Goal: Task Accomplishment & Management: Manage account settings

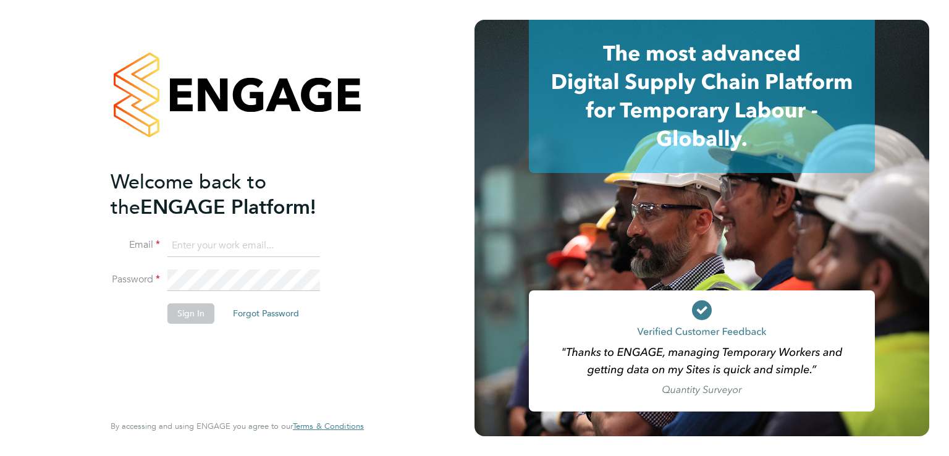
type input "susan.jackson@corepeople.com"
click at [188, 313] on button "Sign In" at bounding box center [190, 313] width 47 height 20
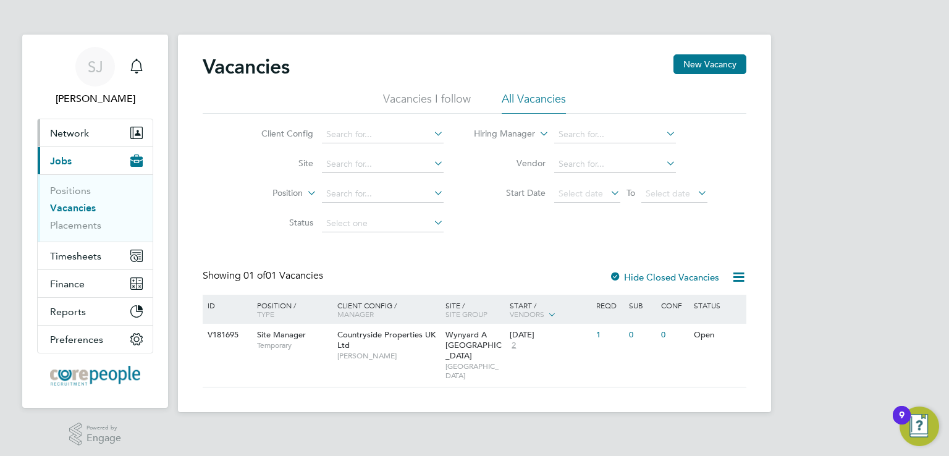
click at [74, 137] on span "Network" at bounding box center [69, 133] width 39 height 12
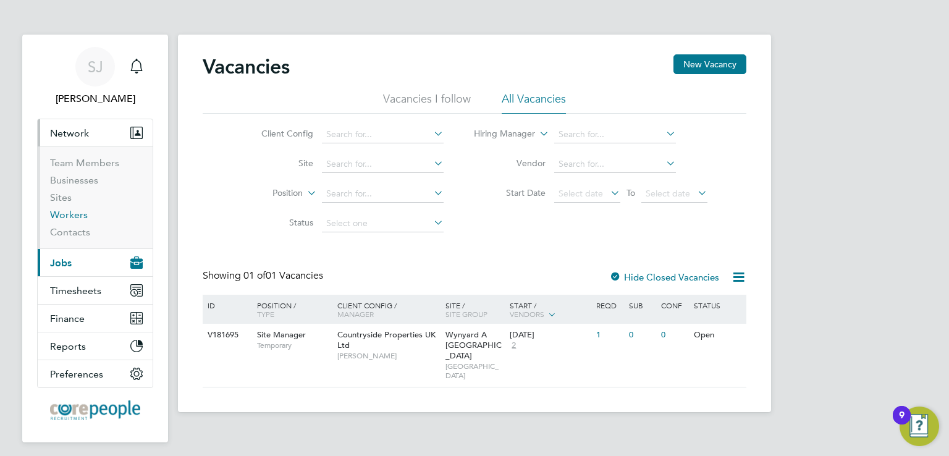
click at [70, 216] on link "Workers" at bounding box center [69, 215] width 38 height 12
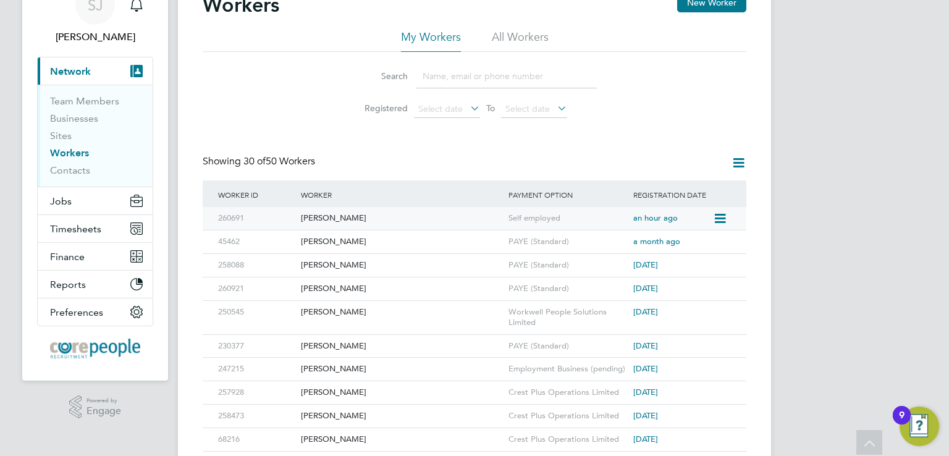
scroll to position [124, 0]
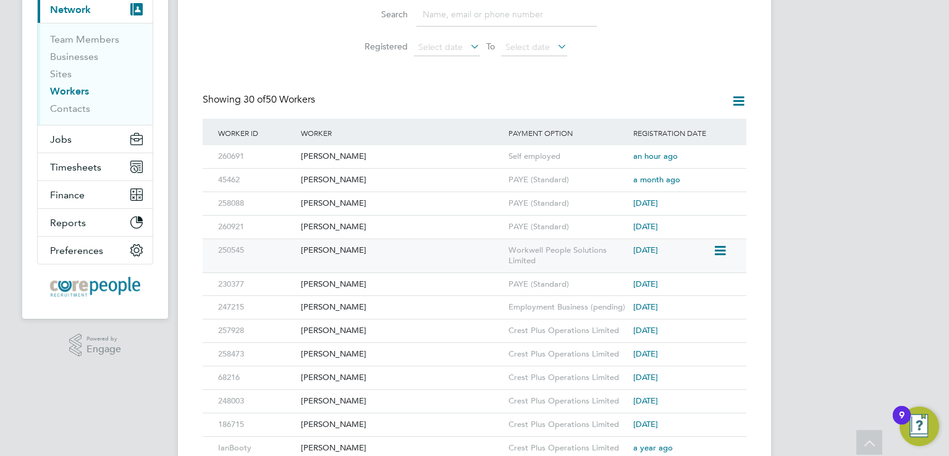
click at [329, 248] on div "[PERSON_NAME]" at bounding box center [402, 250] width 208 height 23
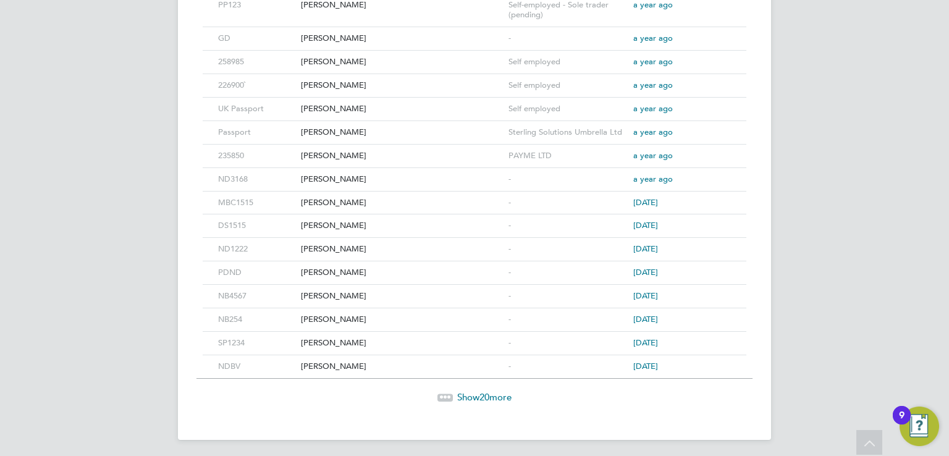
scroll to position [181, 0]
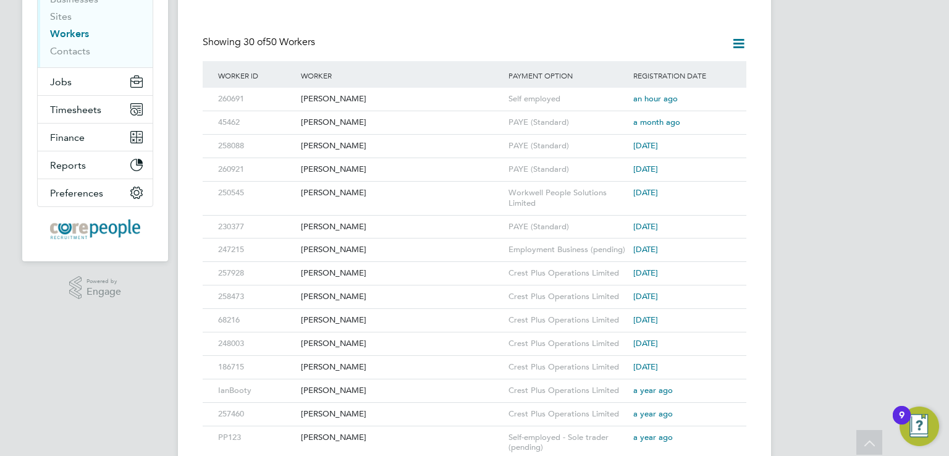
click at [916, 428] on img "Open Resource Center, 9 new notifications" at bounding box center [919, 426] width 40 height 40
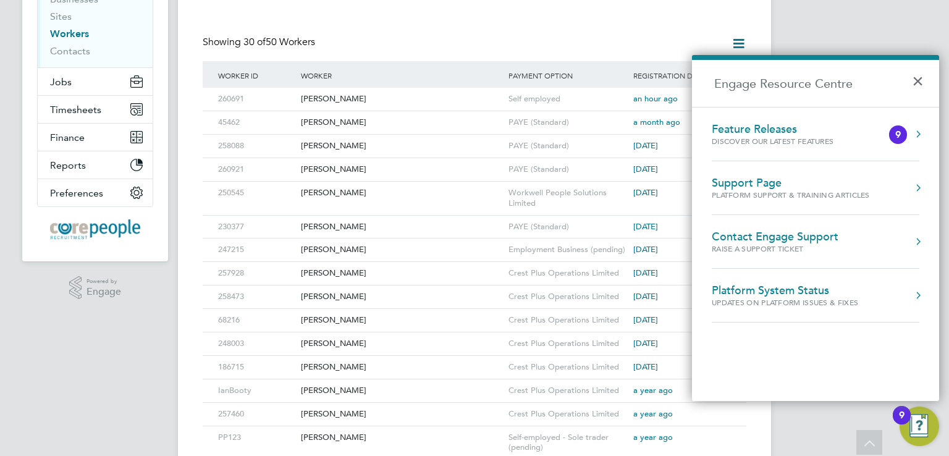
click at [731, 182] on div "Support Page" at bounding box center [791, 183] width 158 height 14
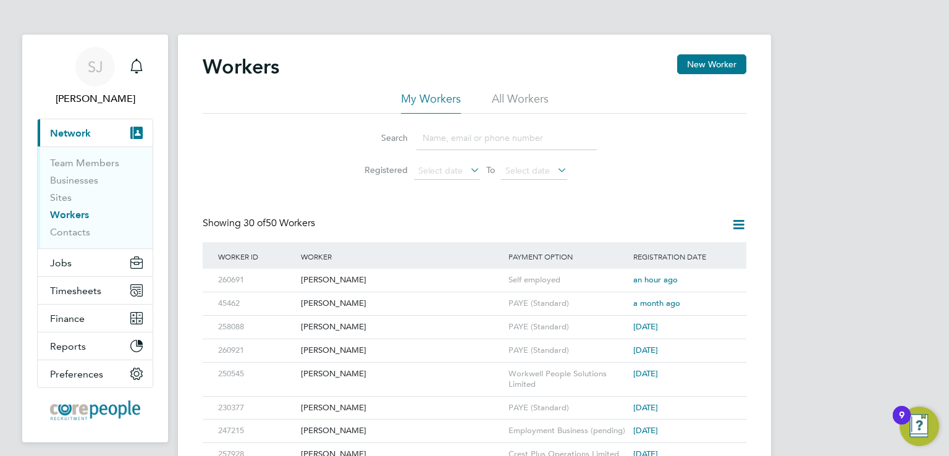
scroll to position [62, 0]
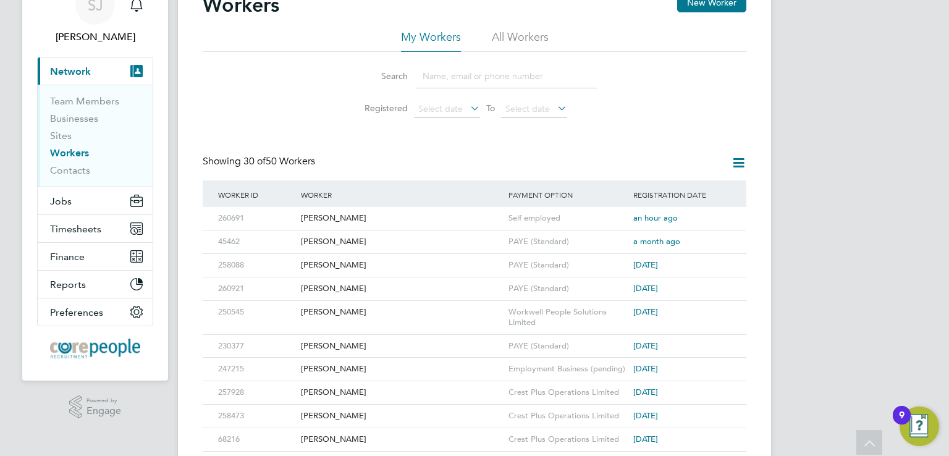
click at [740, 164] on icon at bounding box center [738, 162] width 15 height 15
click at [655, 220] on span "an hour ago" at bounding box center [655, 217] width 44 height 11
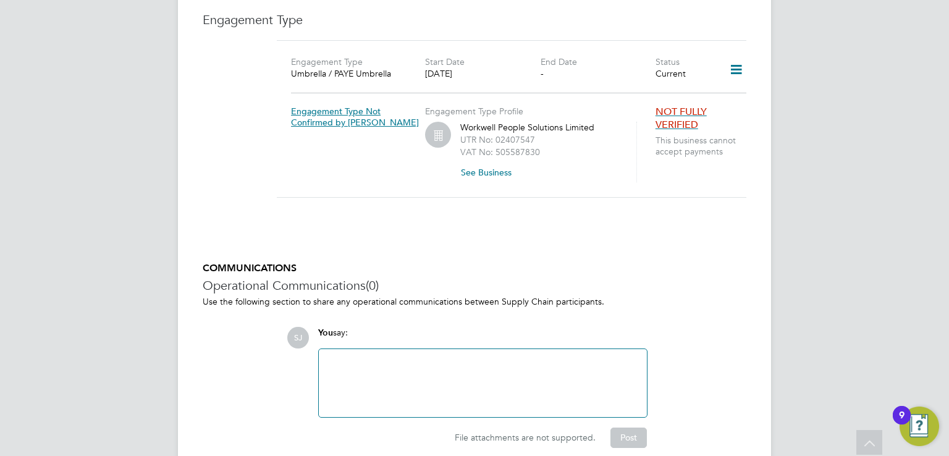
scroll to position [741, 0]
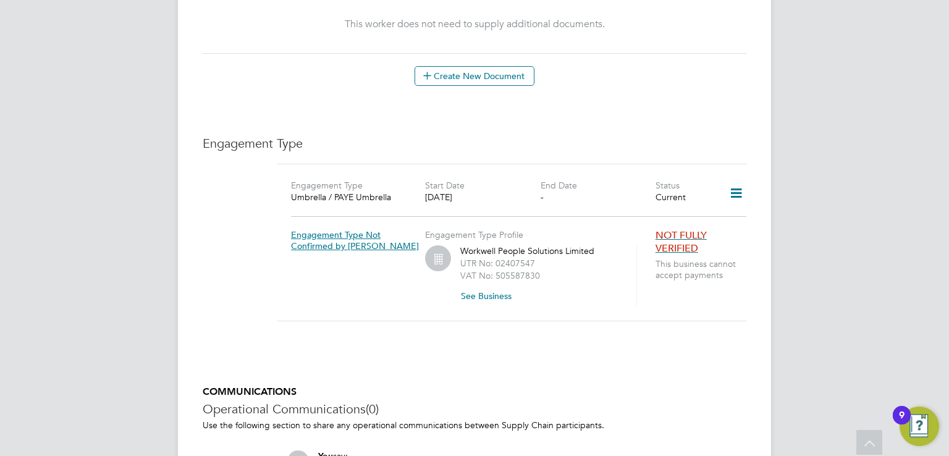
click at [467, 286] on button "See Business" at bounding box center [490, 296] width 61 height 20
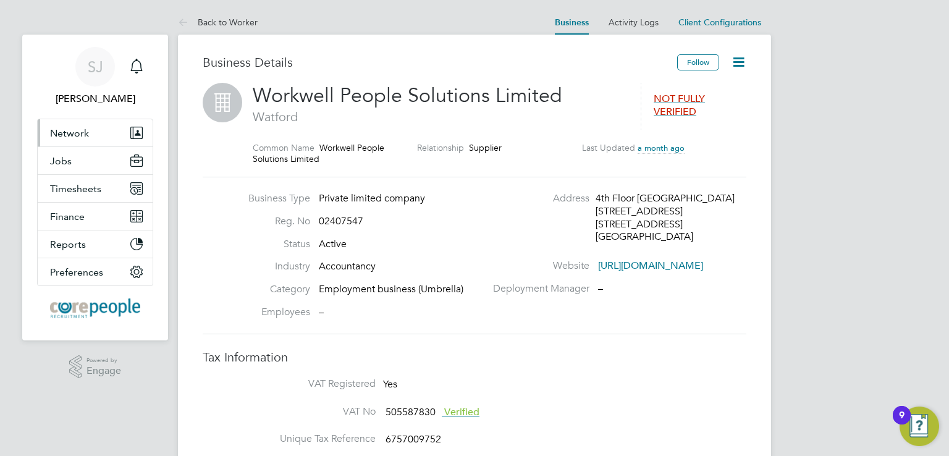
click at [74, 139] on button "Network" at bounding box center [95, 132] width 115 height 27
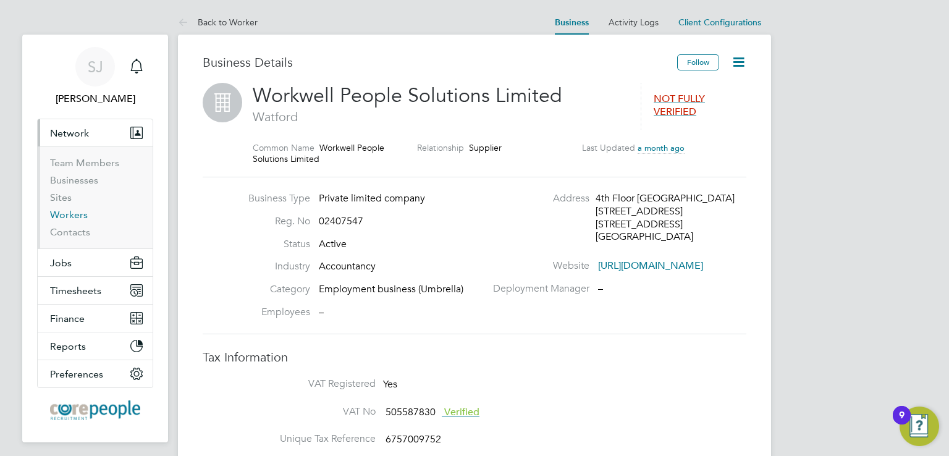
click at [67, 215] on link "Workers" at bounding box center [69, 215] width 38 height 12
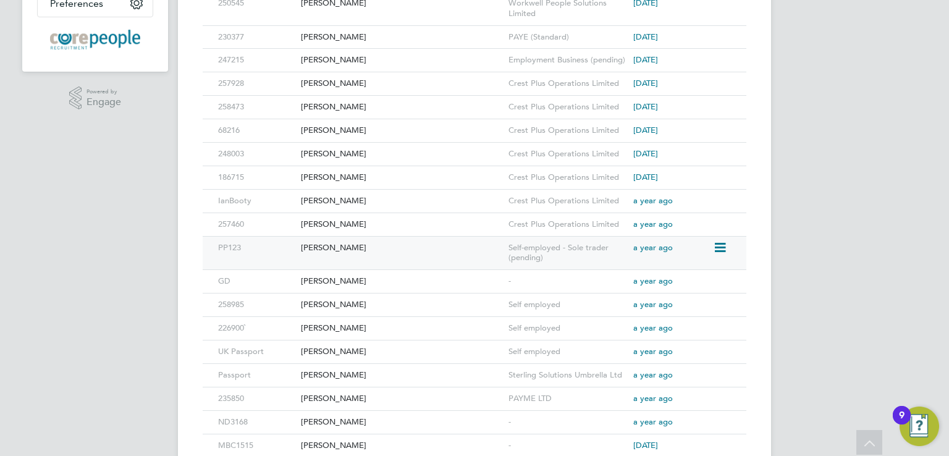
scroll to position [432, 0]
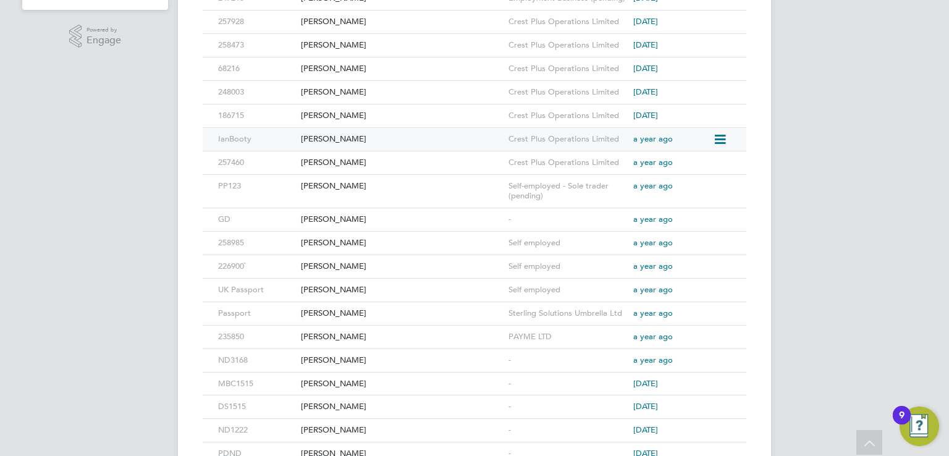
click at [333, 138] on div "[PERSON_NAME]" at bounding box center [402, 139] width 208 height 23
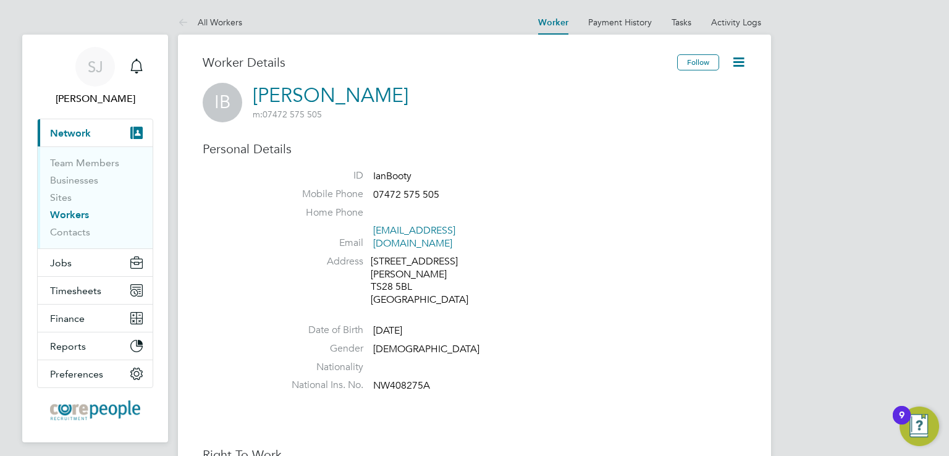
click at [64, 217] on link "Workers" at bounding box center [69, 215] width 39 height 12
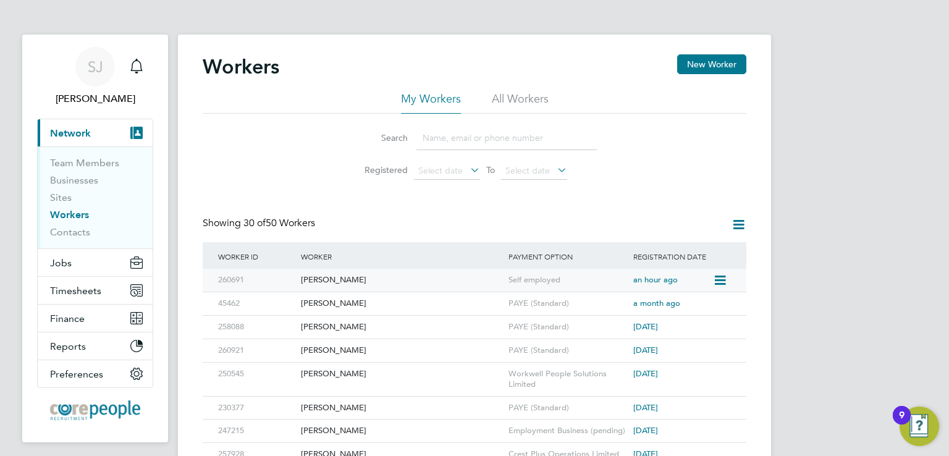
click at [338, 280] on div "[PERSON_NAME]" at bounding box center [402, 280] width 208 height 23
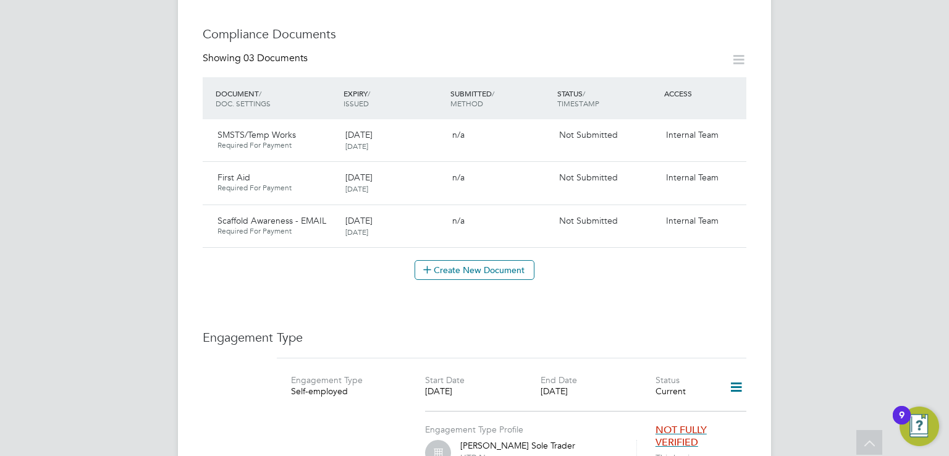
scroll to position [803, 0]
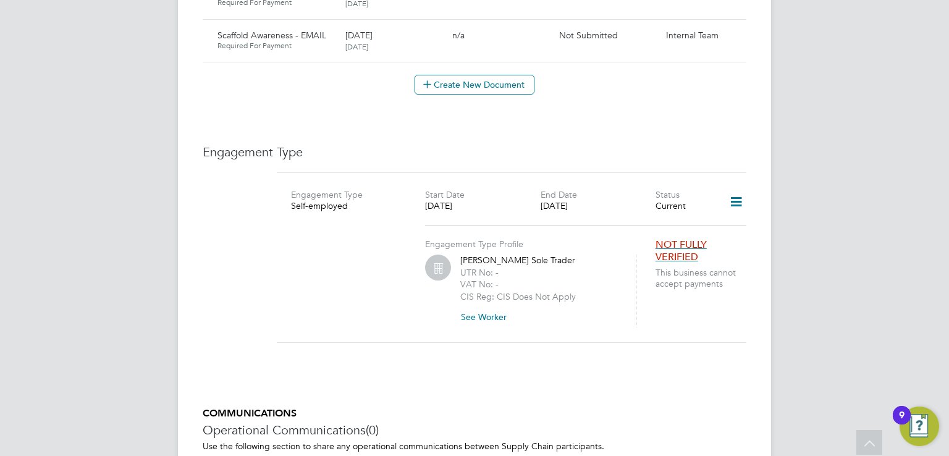
click at [739, 190] on icon at bounding box center [736, 202] width 22 height 28
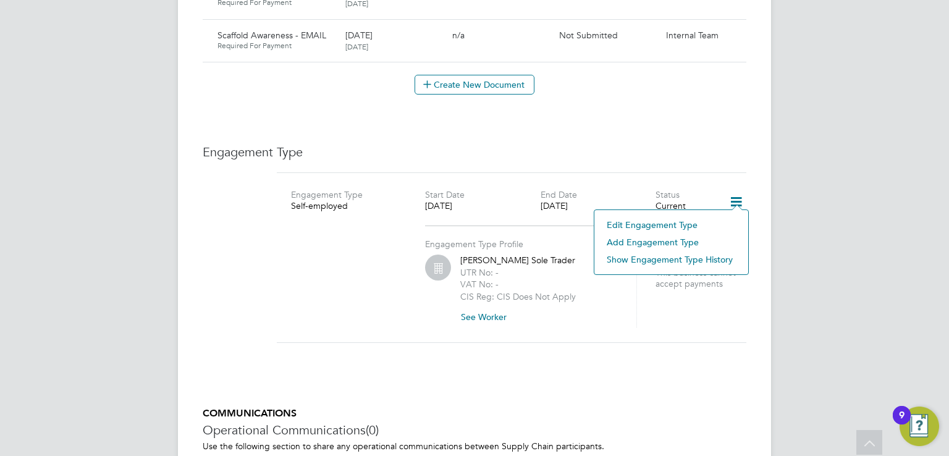
click at [660, 224] on li "Edit Engagement Type" at bounding box center [670, 224] width 141 height 17
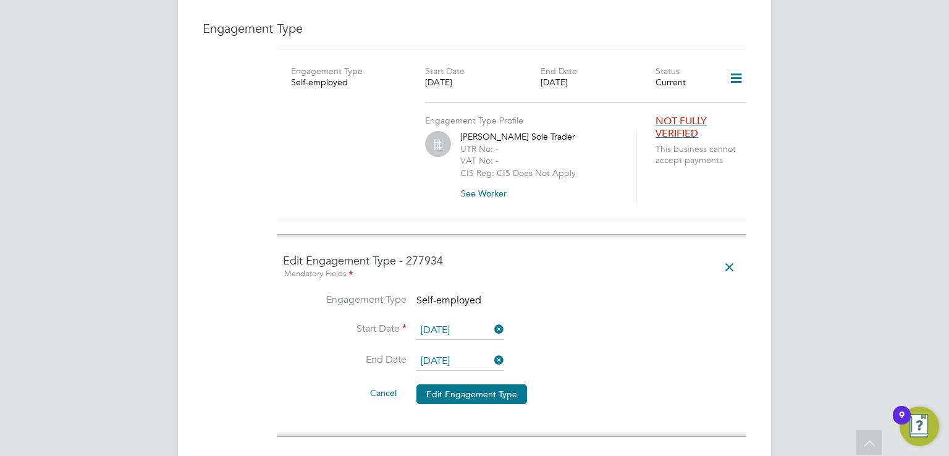
scroll to position [988, 0]
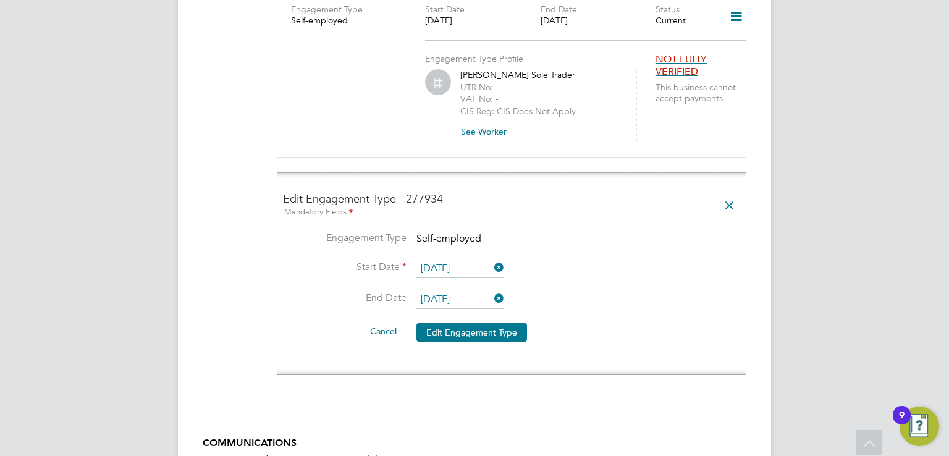
click at [436, 232] on span "Self-employed" at bounding box center [448, 238] width 65 height 12
click at [482, 232] on li "Engagement Type Self-employed" at bounding box center [511, 246] width 457 height 28
click at [367, 232] on label "Engagement Type" at bounding box center [345, 238] width 124 height 13
click at [426, 232] on span "Self-employed" at bounding box center [448, 238] width 65 height 12
click at [494, 322] on button "Edit Engagement Type" at bounding box center [471, 332] width 111 height 20
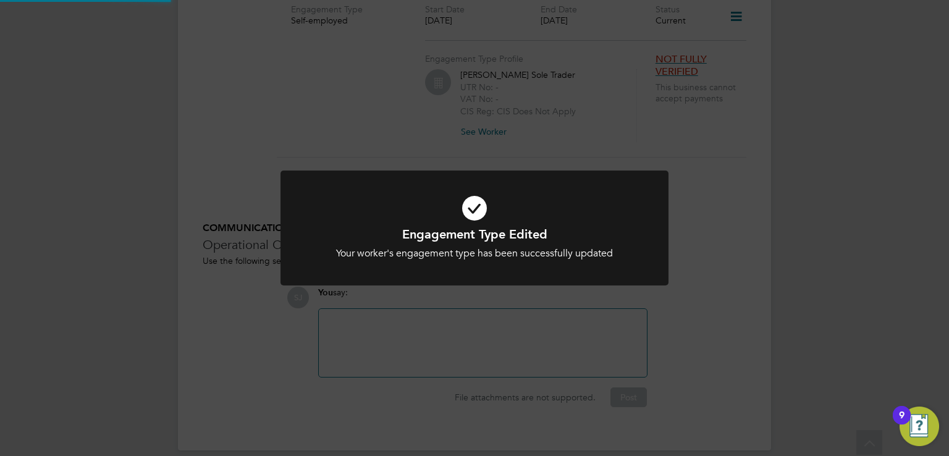
scroll to position [986, 0]
click at [479, 208] on icon at bounding box center [474, 208] width 321 height 48
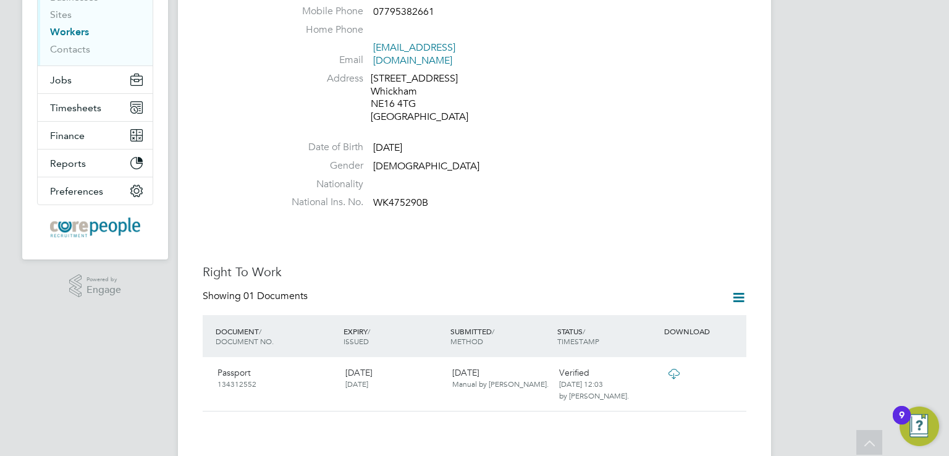
scroll to position [59, 0]
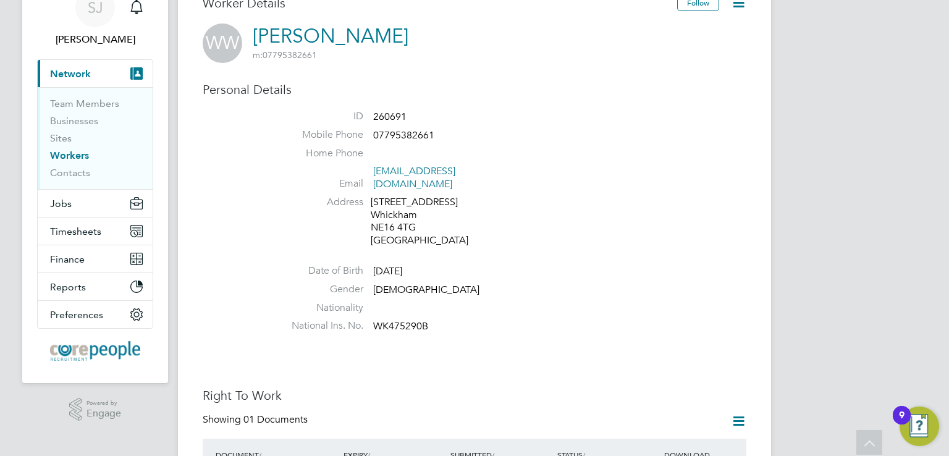
click at [62, 158] on link "Workers" at bounding box center [69, 155] width 39 height 12
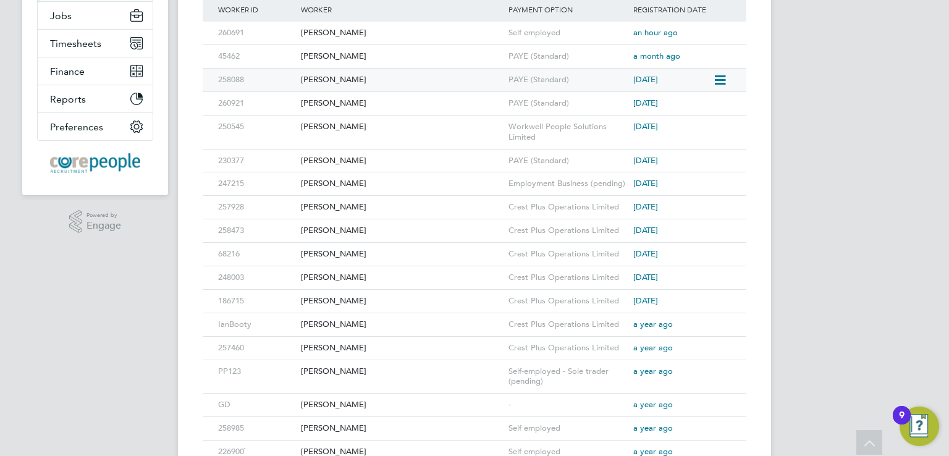
scroll to position [371, 0]
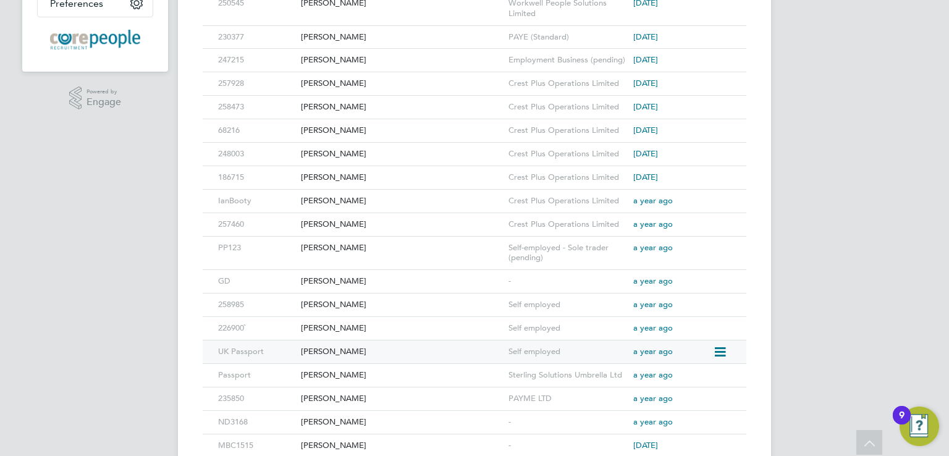
click at [303, 349] on div "[PERSON_NAME]" at bounding box center [402, 351] width 208 height 23
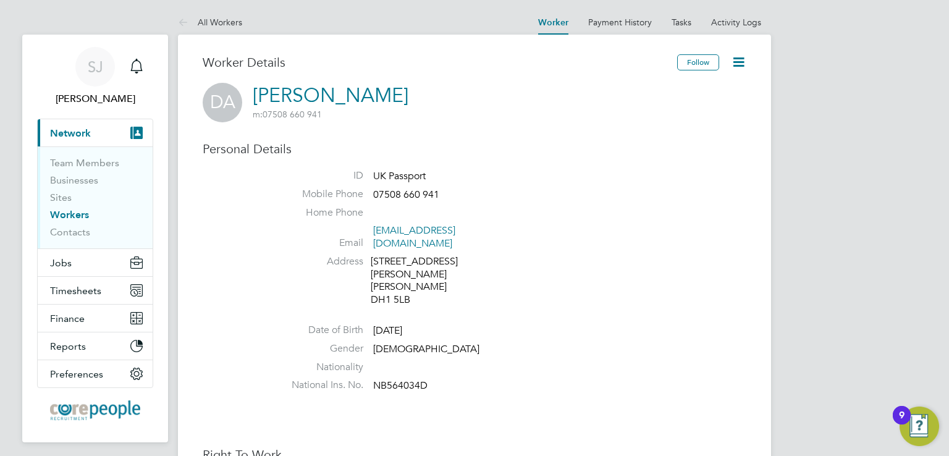
click at [73, 213] on link "Workers" at bounding box center [69, 215] width 39 height 12
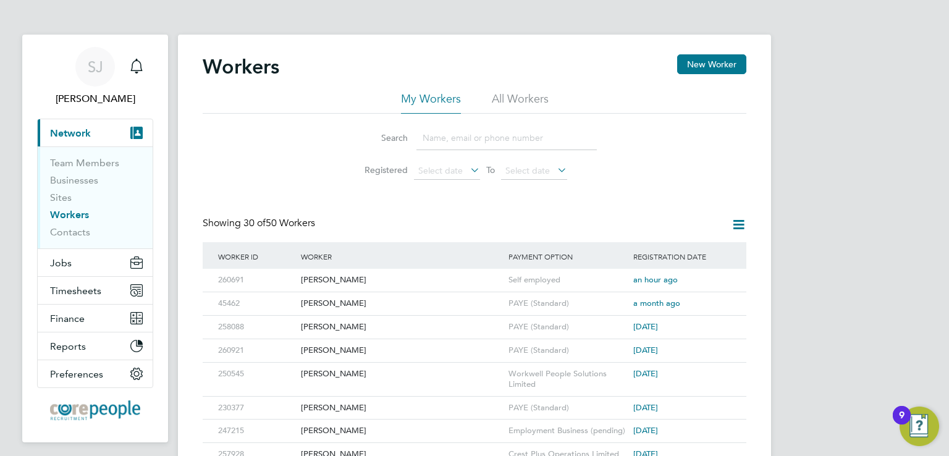
scroll to position [62, 0]
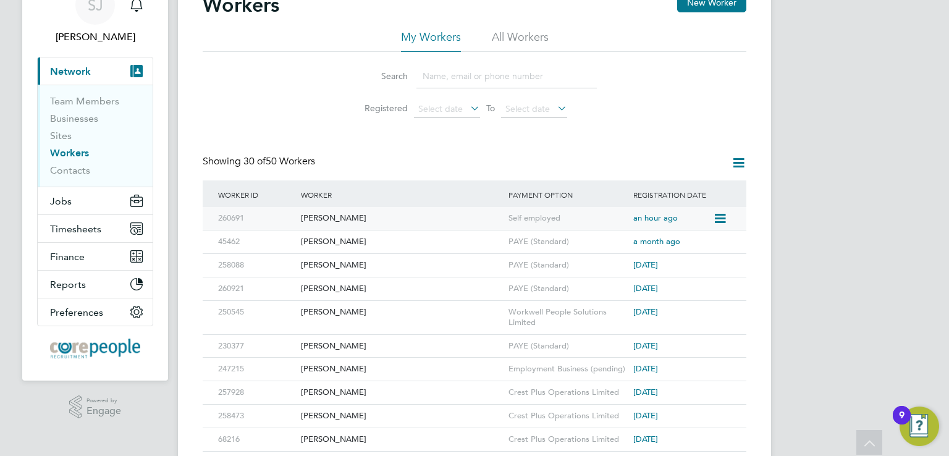
click at [229, 217] on div "260691" at bounding box center [256, 218] width 83 height 23
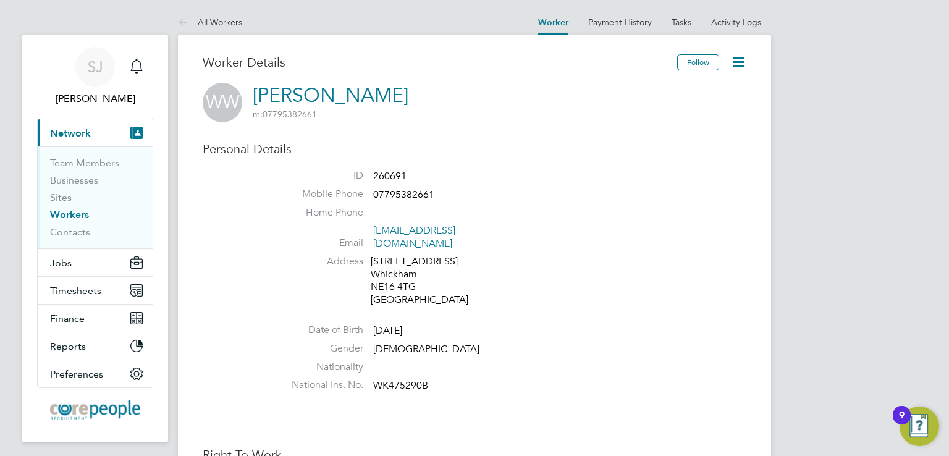
click at [739, 65] on icon at bounding box center [738, 61] width 15 height 15
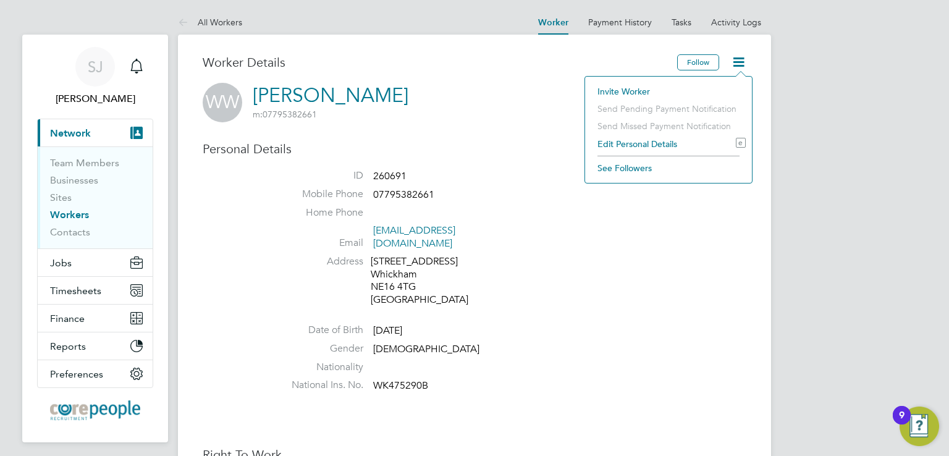
click at [616, 142] on li "Edit Personal Details e" at bounding box center [668, 143] width 154 height 17
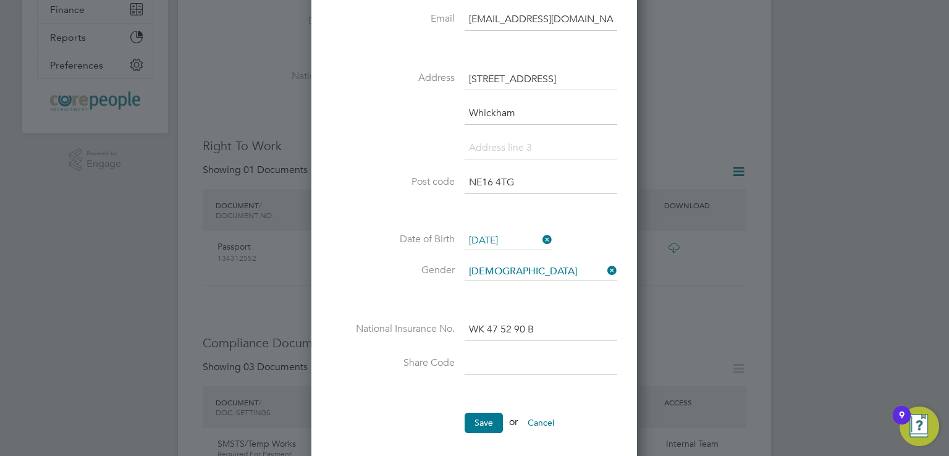
scroll to position [432, 0]
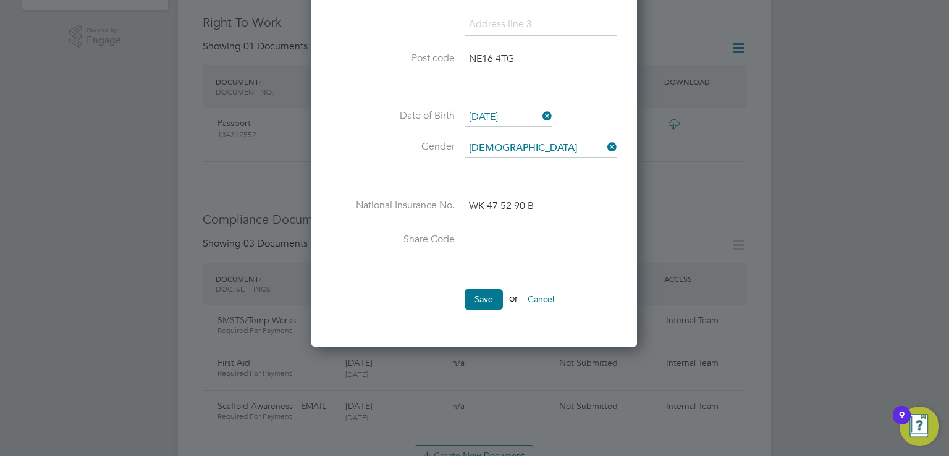
click at [549, 296] on button "Cancel" at bounding box center [541, 299] width 46 height 20
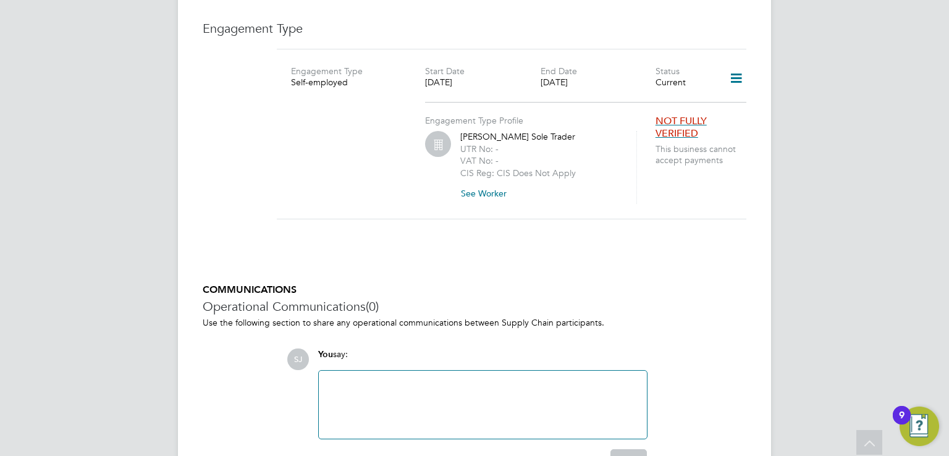
scroll to position [865, 0]
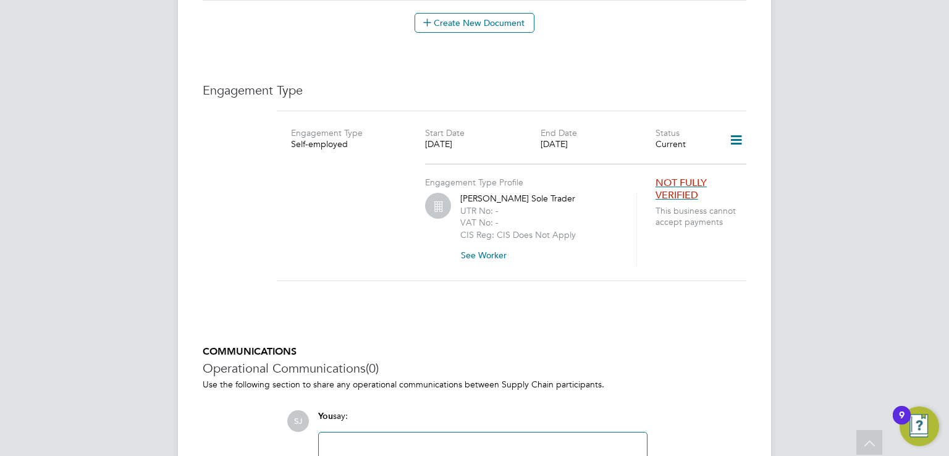
click at [481, 245] on button "See Worker" at bounding box center [488, 255] width 56 height 20
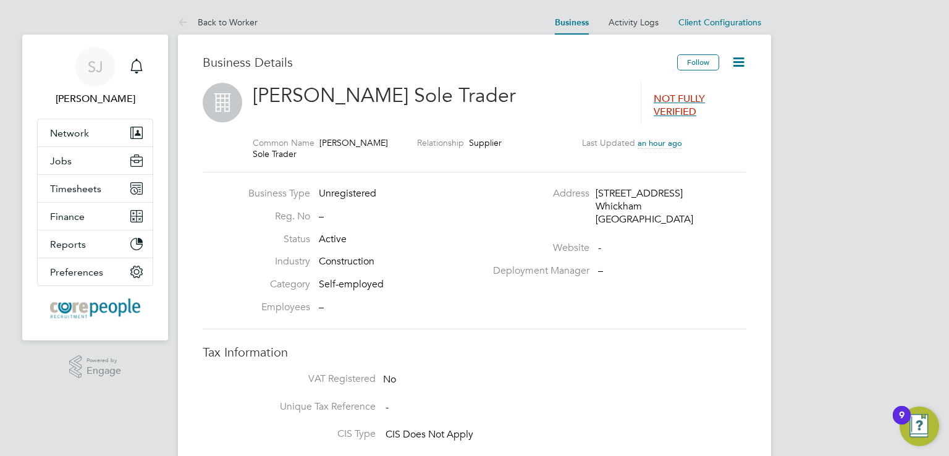
click at [741, 60] on icon at bounding box center [738, 61] width 15 height 15
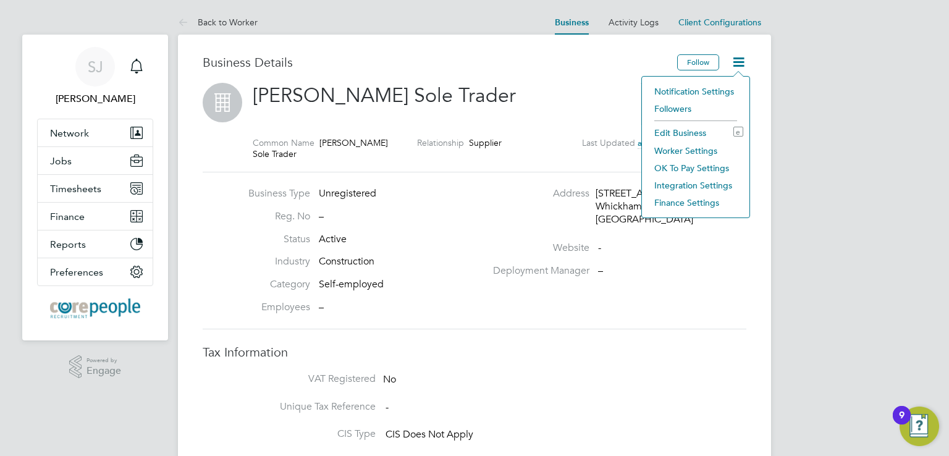
click at [685, 164] on li "OK To Pay Settings" at bounding box center [695, 167] width 95 height 17
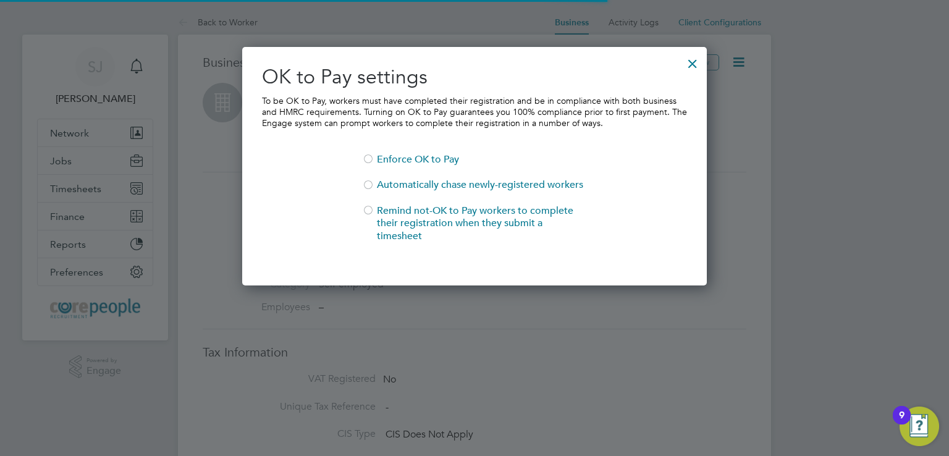
scroll to position [240, 465]
click at [686, 60] on div at bounding box center [692, 60] width 22 height 22
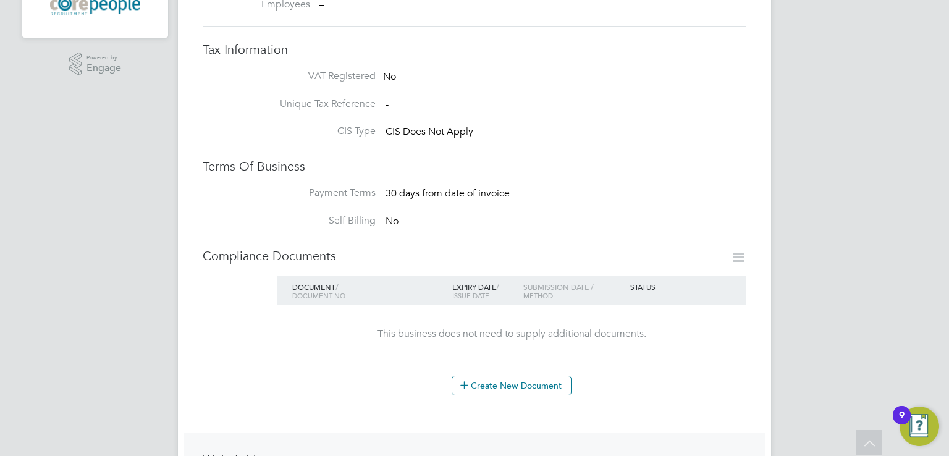
scroll to position [0, 0]
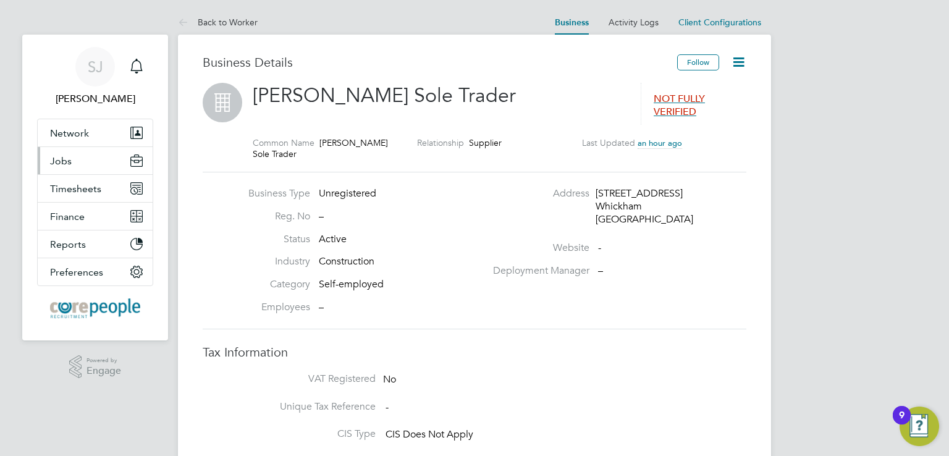
click at [61, 161] on span "Jobs" at bounding box center [61, 161] width 22 height 12
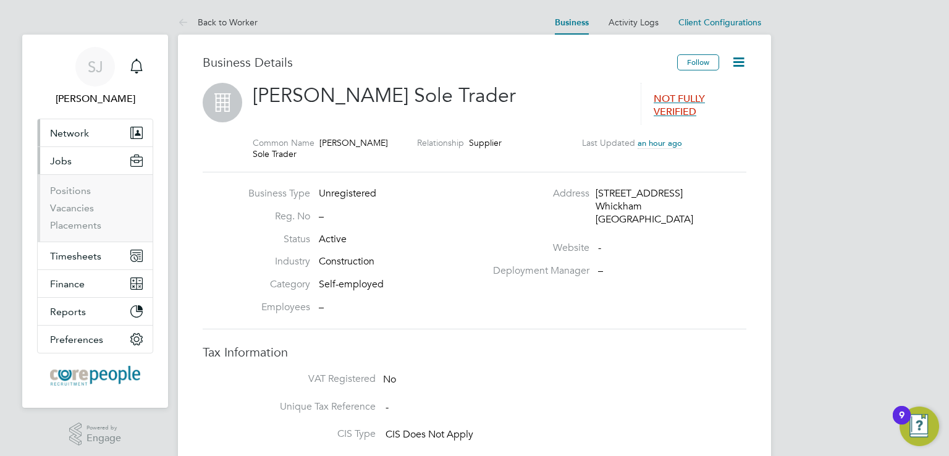
click at [77, 138] on span "Network" at bounding box center [69, 133] width 39 height 12
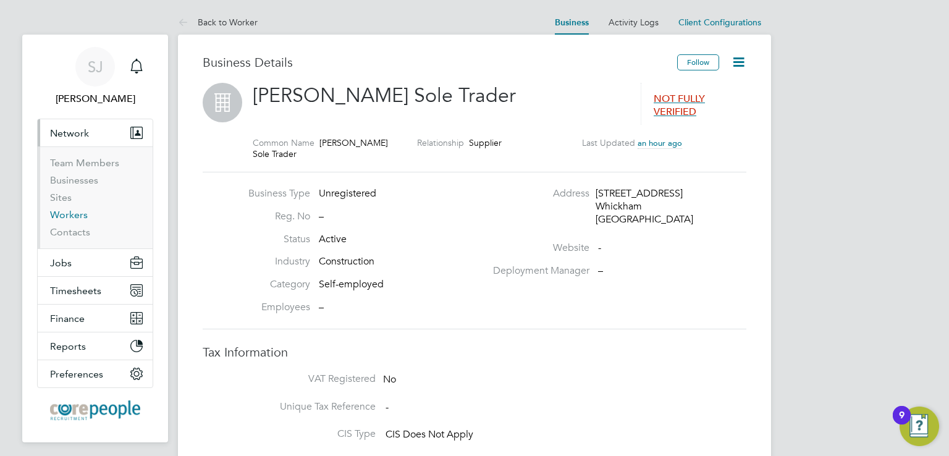
click at [72, 217] on link "Workers" at bounding box center [69, 215] width 38 height 12
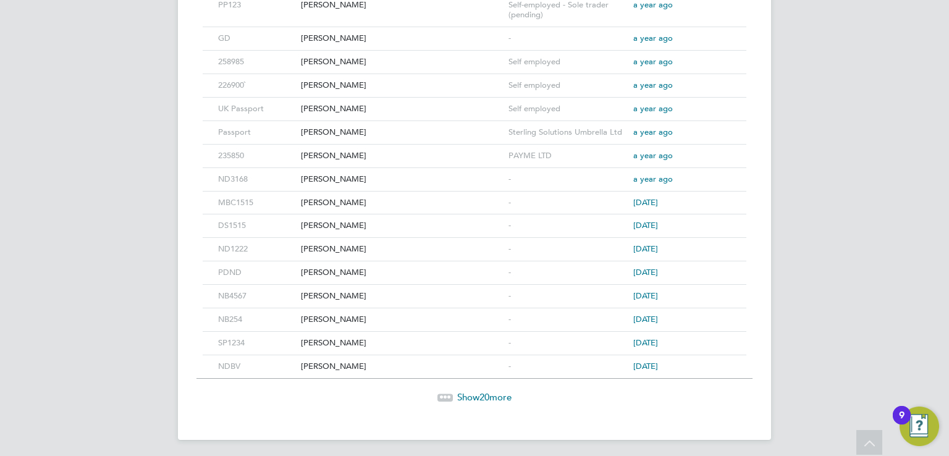
scroll to position [490, 0]
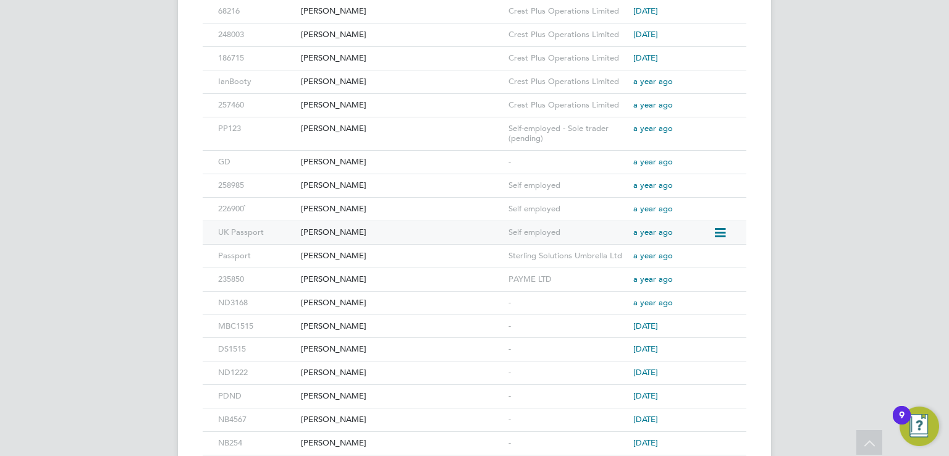
click at [301, 229] on div "[PERSON_NAME]" at bounding box center [402, 232] width 208 height 23
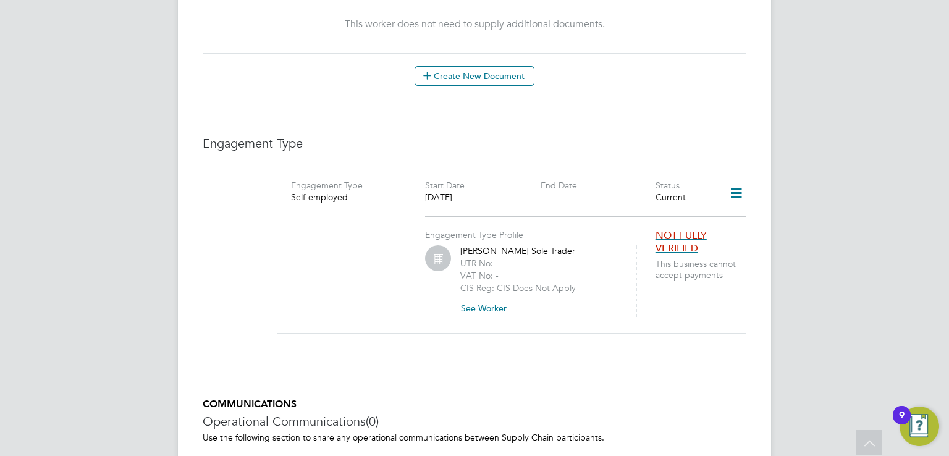
scroll to position [803, 0]
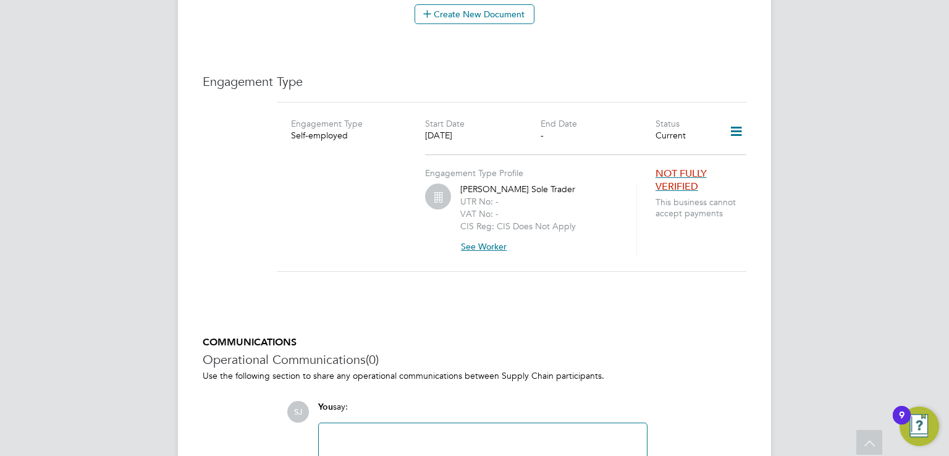
click at [484, 237] on button "See Worker" at bounding box center [488, 247] width 56 height 20
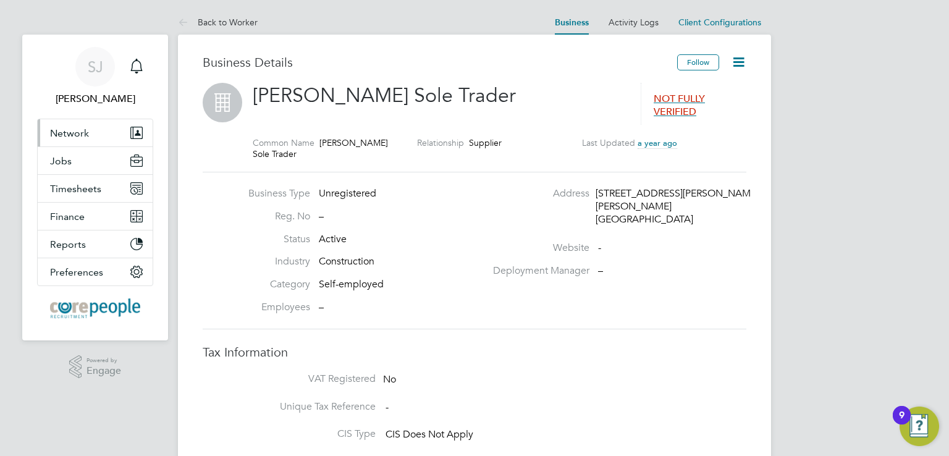
click at [74, 133] on span "Network" at bounding box center [69, 133] width 39 height 12
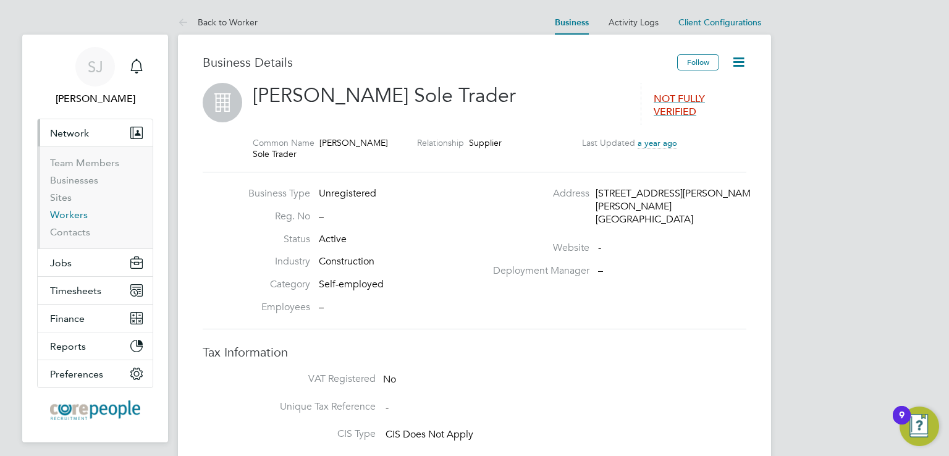
click at [63, 213] on link "Workers" at bounding box center [69, 215] width 38 height 12
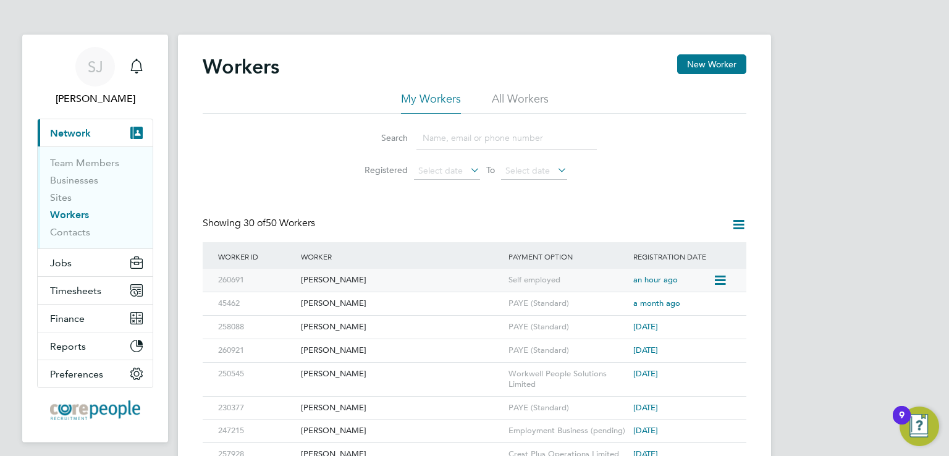
click at [719, 279] on icon at bounding box center [719, 280] width 12 height 15
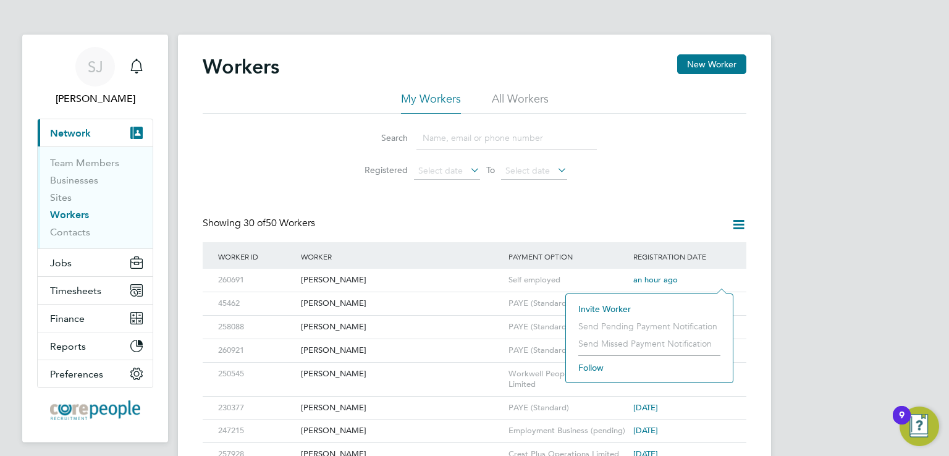
click at [537, 94] on li "All Workers" at bounding box center [520, 102] width 57 height 22
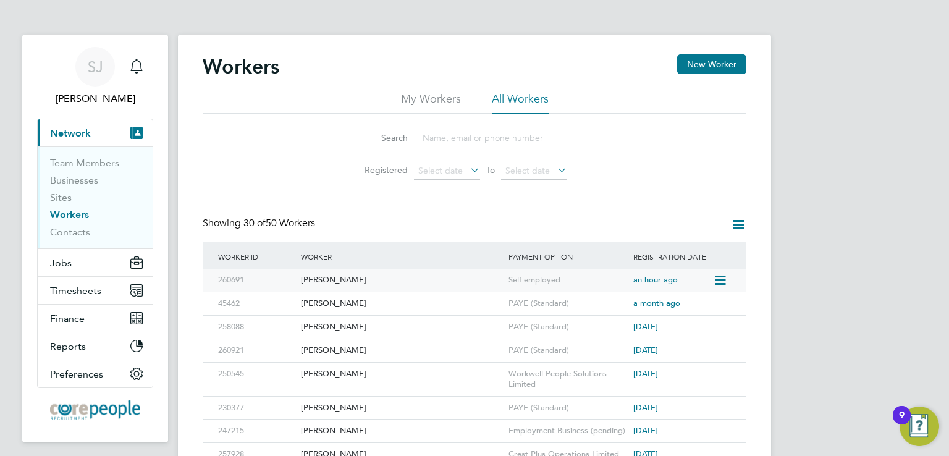
click at [338, 280] on div "[PERSON_NAME]" at bounding box center [402, 280] width 208 height 23
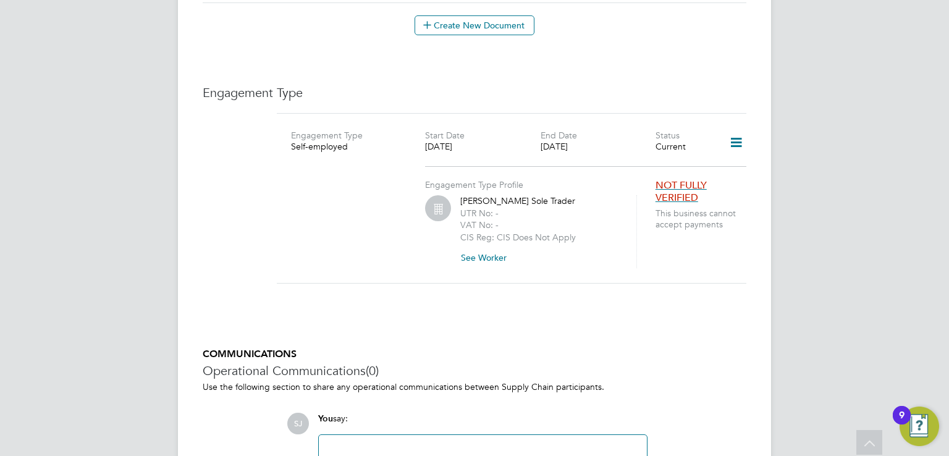
scroll to position [801, 0]
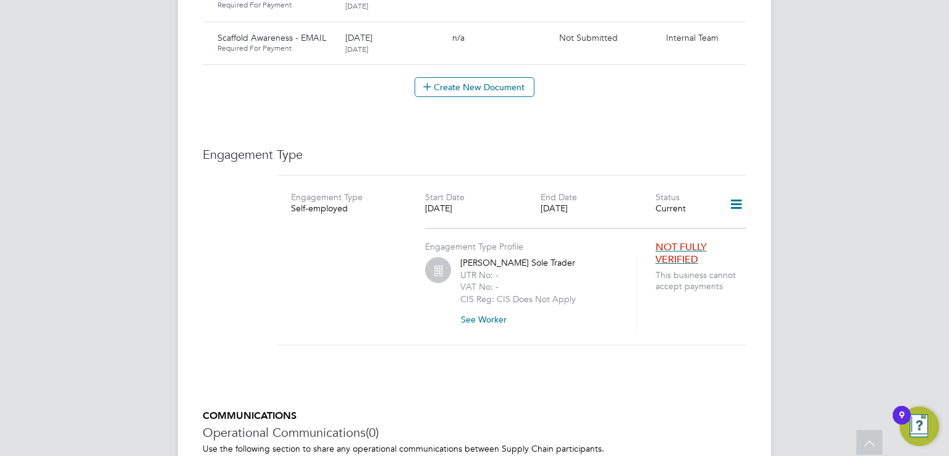
click at [734, 193] on icon at bounding box center [736, 204] width 22 height 28
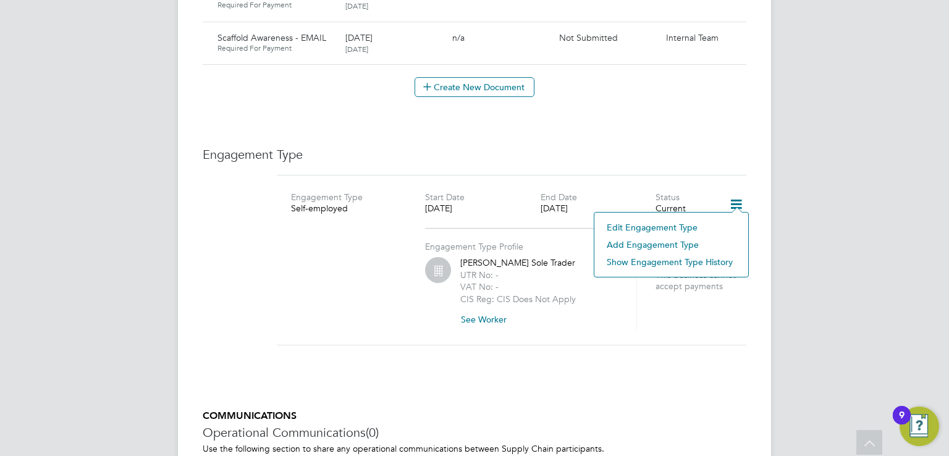
click at [650, 245] on li "Add Engagement Type" at bounding box center [670, 244] width 141 height 17
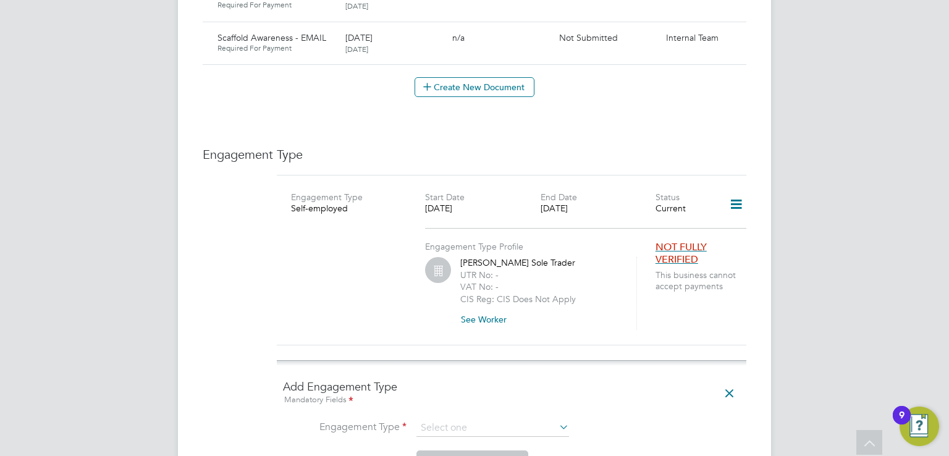
scroll to position [986, 0]
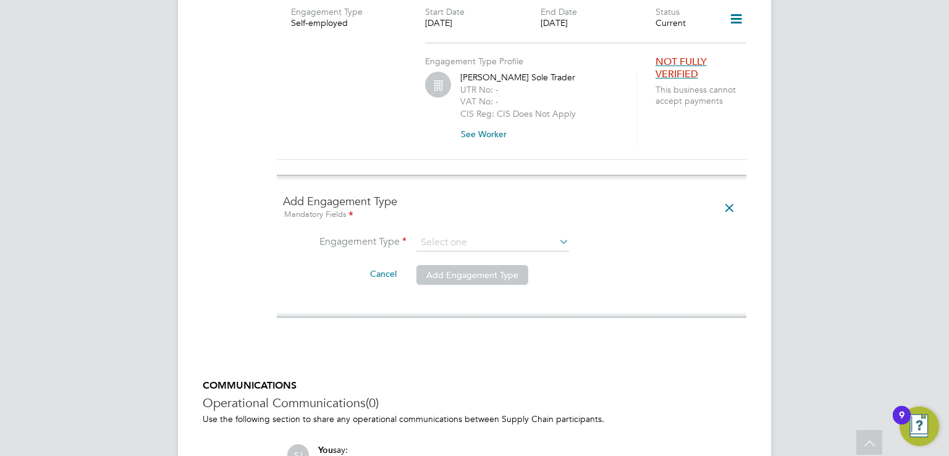
click at [557, 233] on icon at bounding box center [557, 241] width 0 height 17
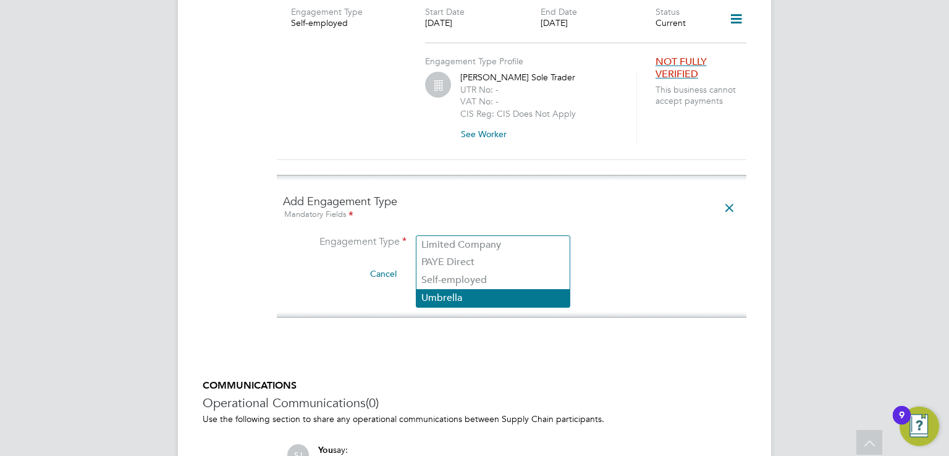
click at [465, 297] on li "Umbrella" at bounding box center [492, 298] width 153 height 18
type input "Umbrella"
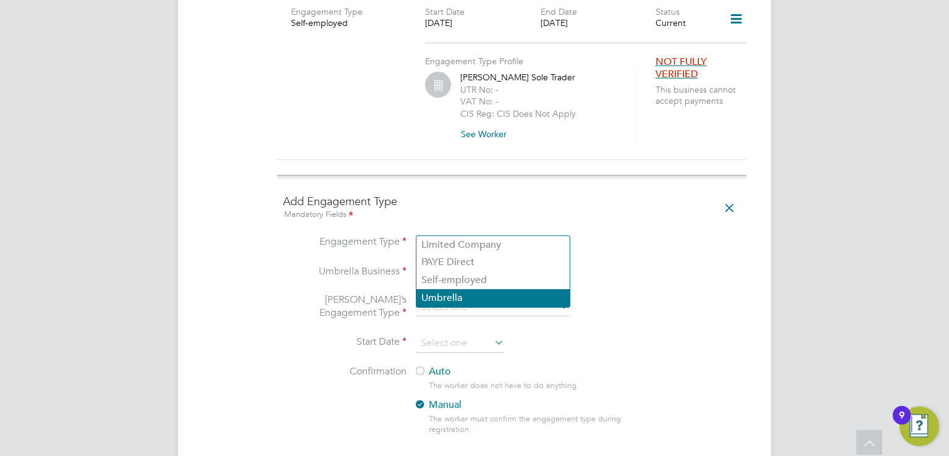
click at [516, 302] on li "Umbrella" at bounding box center [492, 298] width 153 height 18
click at [643, 293] on li "[PERSON_NAME]’s Engagement Type" at bounding box center [511, 313] width 457 height 41
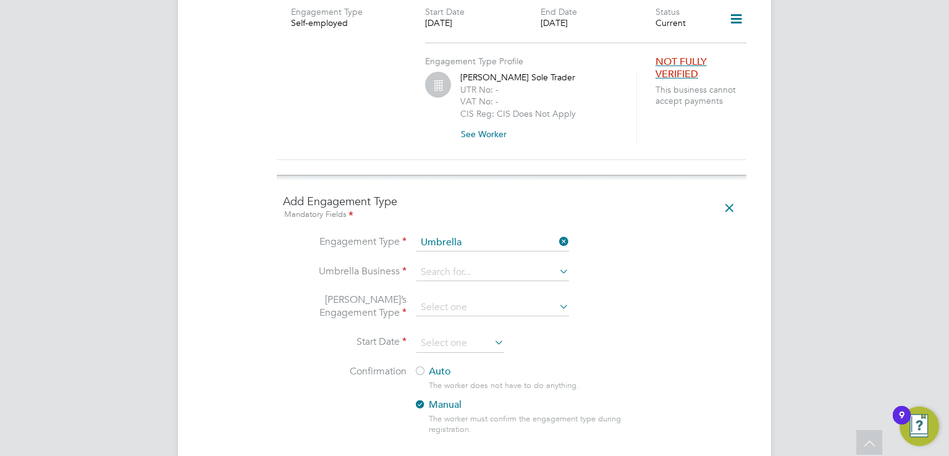
click at [557, 263] on icon at bounding box center [557, 271] width 0 height 17
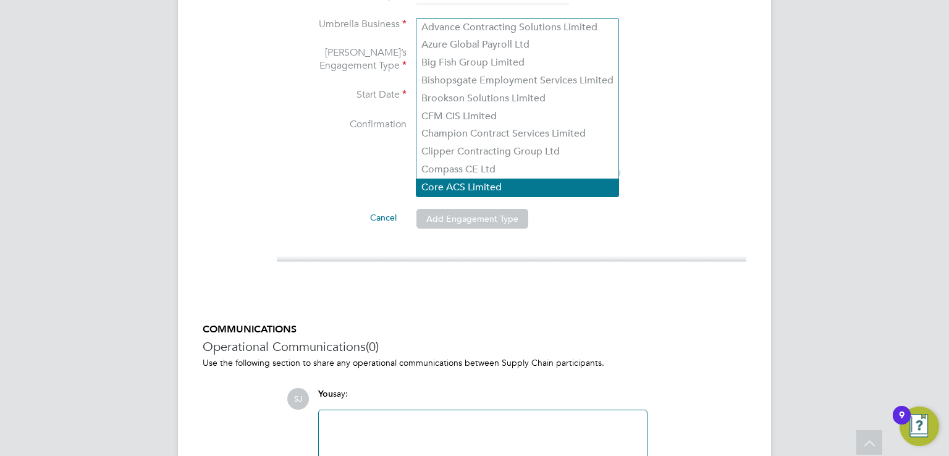
scroll to position [1109, 0]
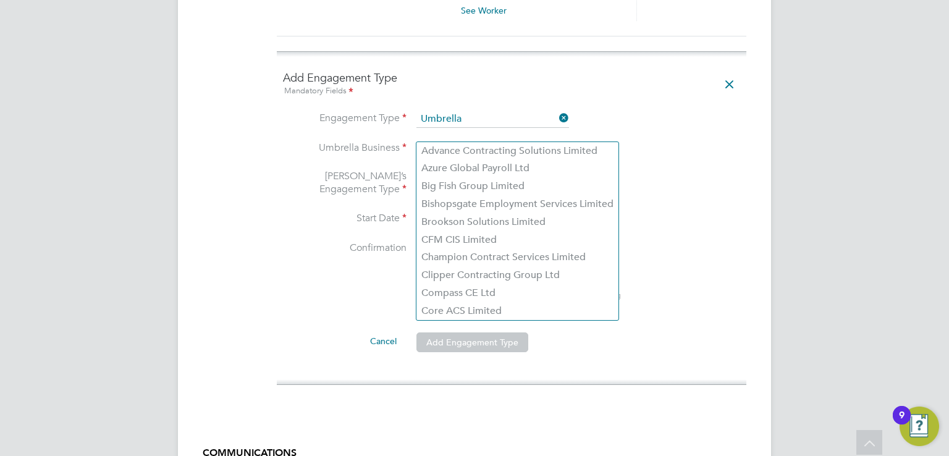
click at [719, 211] on li "Start Date" at bounding box center [511, 226] width 457 height 31
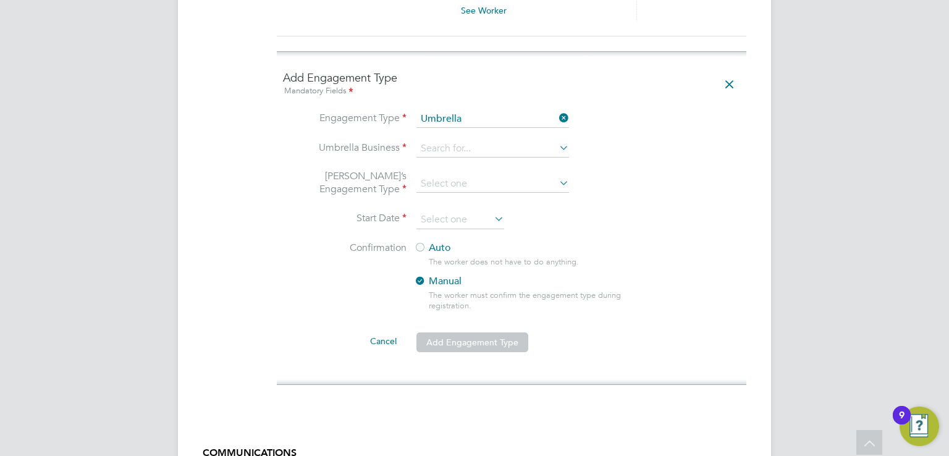
click at [557, 174] on icon at bounding box center [557, 182] width 0 height 17
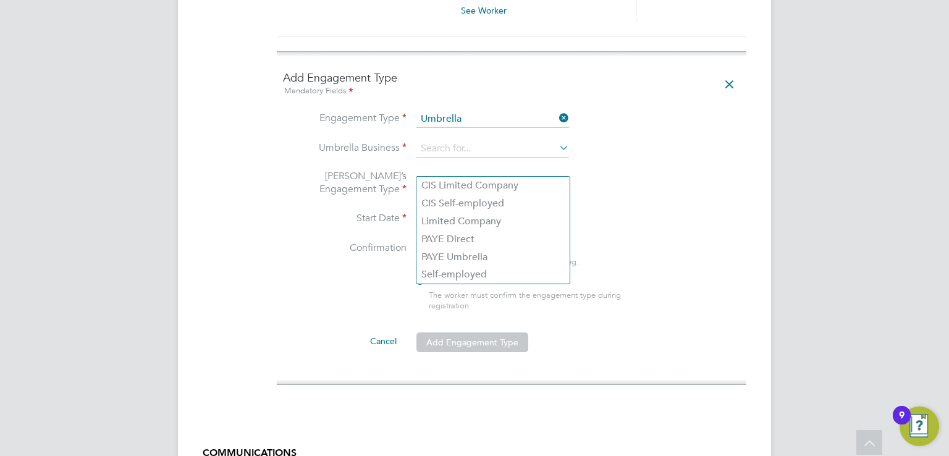
click at [629, 170] on li "[PERSON_NAME]’s Engagement Type" at bounding box center [511, 190] width 457 height 41
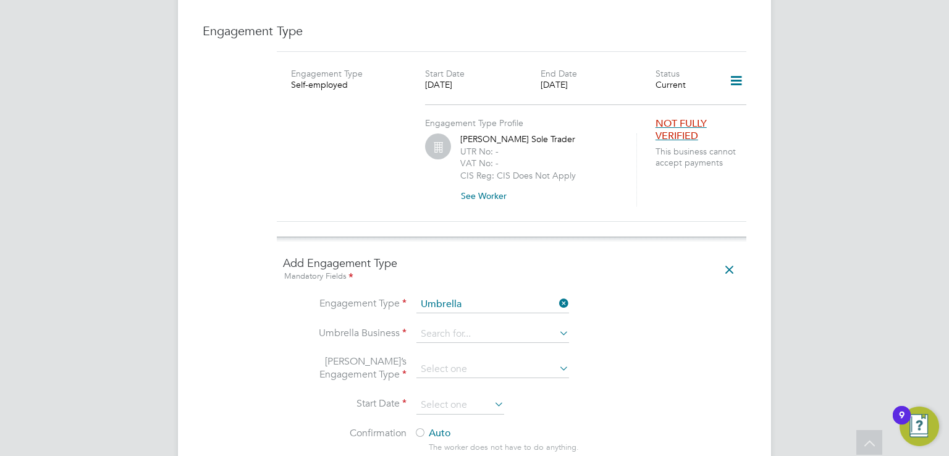
scroll to position [862, 0]
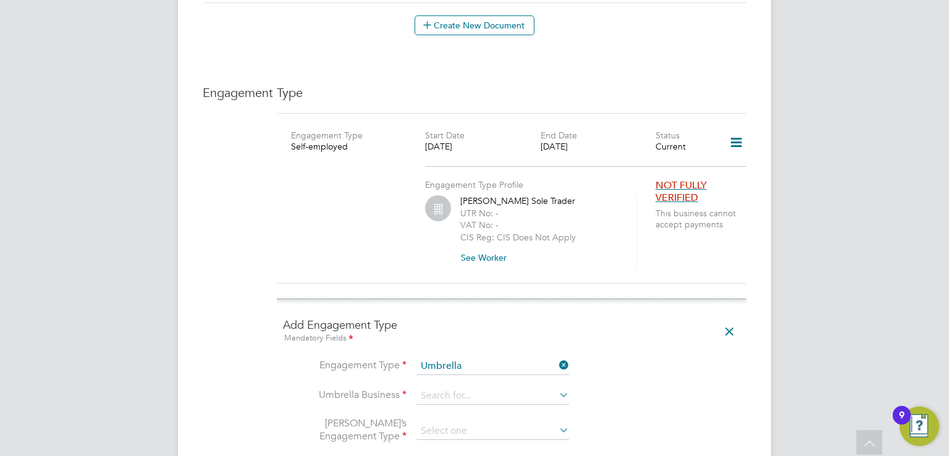
click at [734, 129] on icon at bounding box center [736, 142] width 22 height 28
click at [702, 232] on div "Engagement Type Profile William Wright Sole Trader UTR No: - VAT No: - CIS Reg:…" at bounding box center [511, 215] width 479 height 105
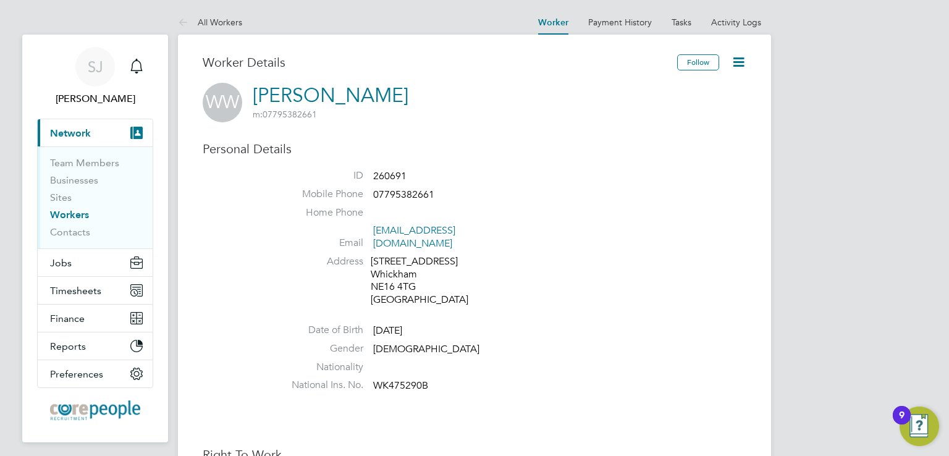
click at [742, 59] on icon at bounding box center [738, 61] width 15 height 15
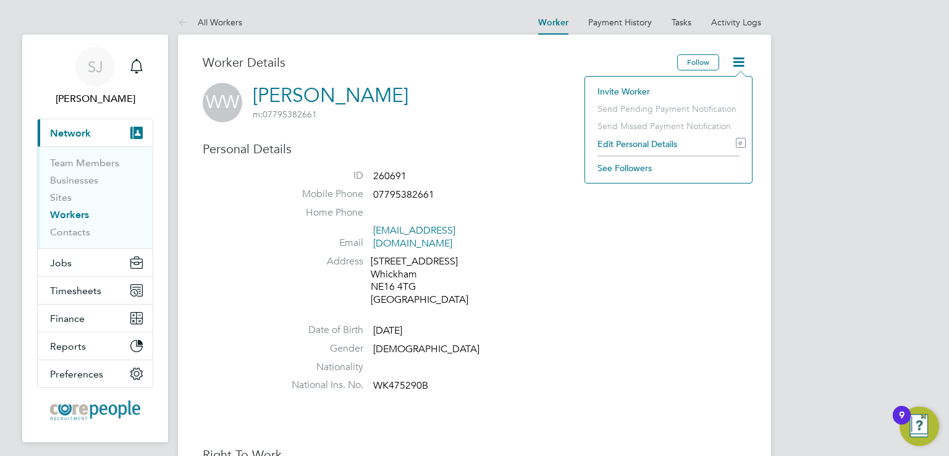
click at [671, 255] on li "Address [STREET_ADDRESS]" at bounding box center [511, 282] width 469 height 54
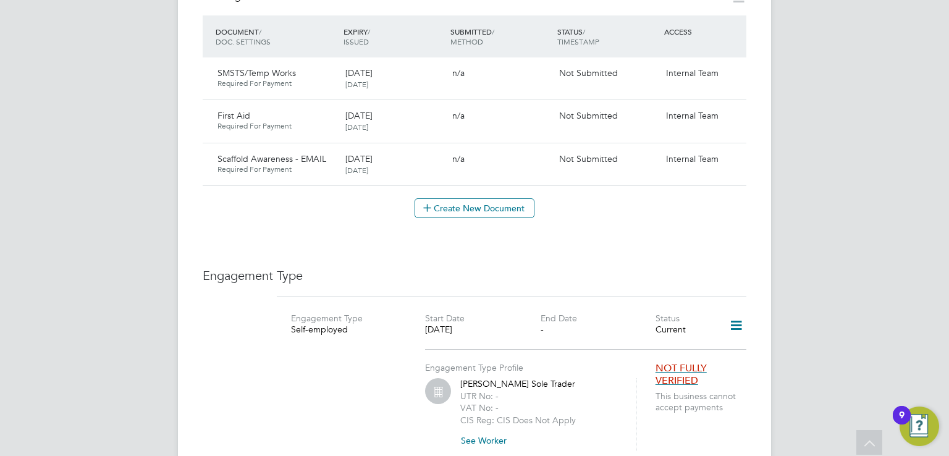
scroll to position [803, 0]
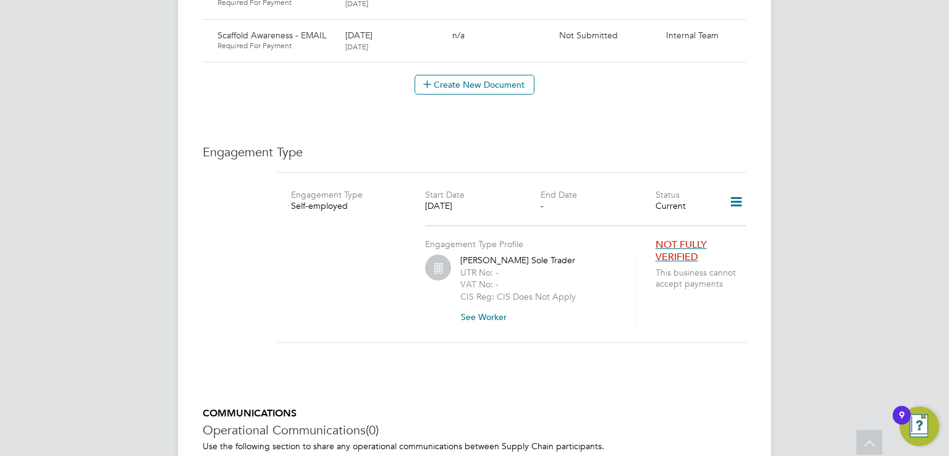
click at [734, 189] on icon at bounding box center [736, 202] width 22 height 28
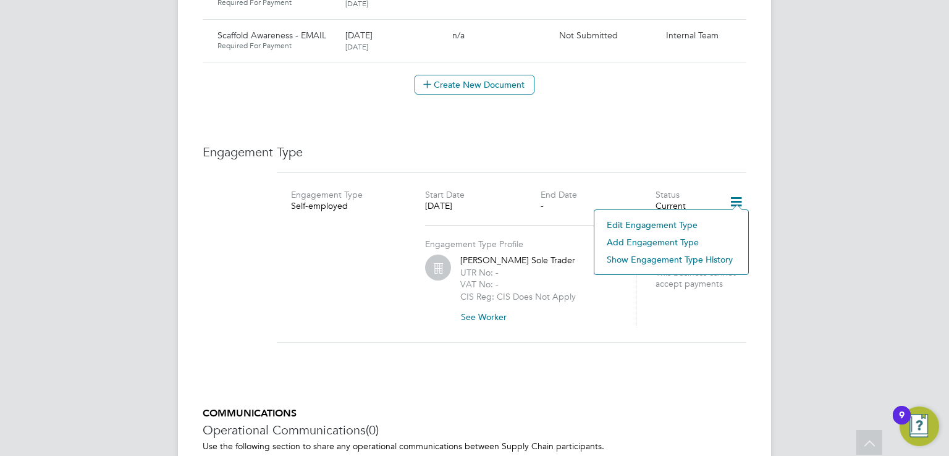
click at [642, 224] on li "Edit Engagement Type" at bounding box center [670, 224] width 141 height 17
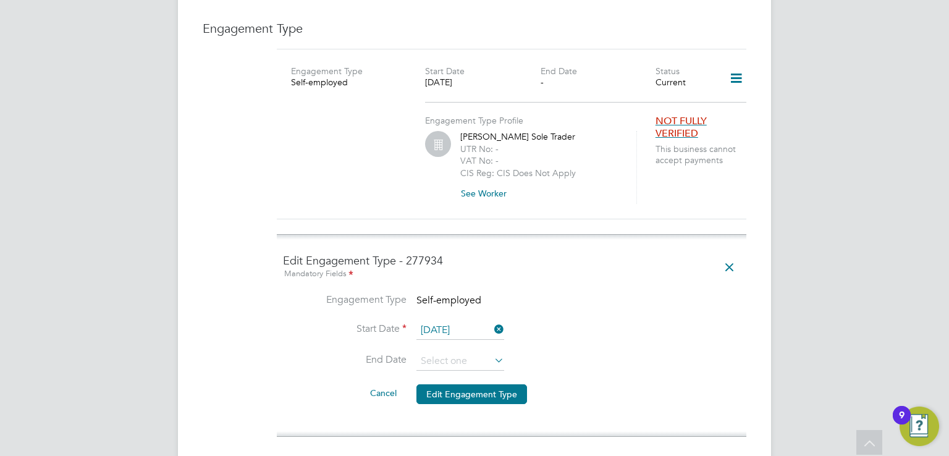
scroll to position [988, 0]
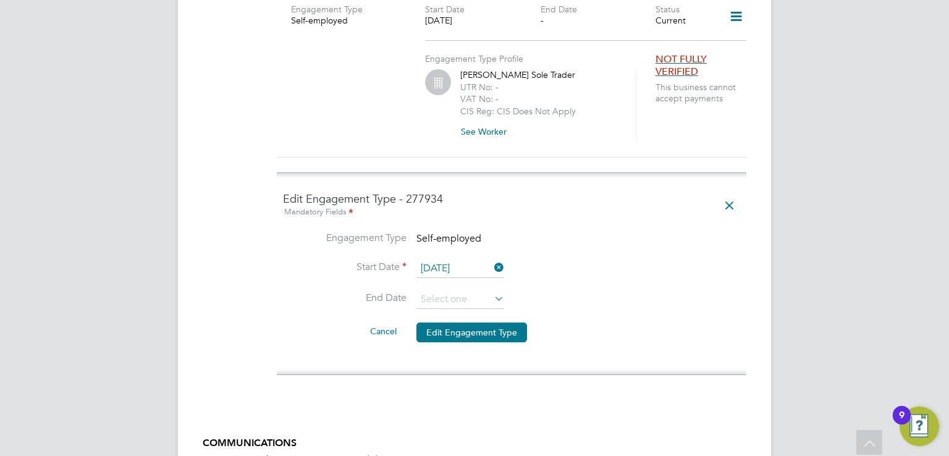
click at [492, 259] on icon at bounding box center [492, 267] width 0 height 17
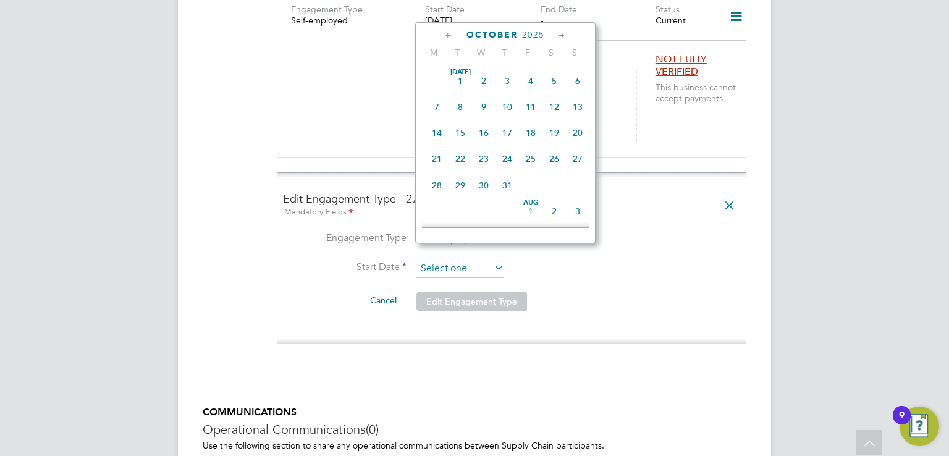
click at [432, 259] on input at bounding box center [460, 268] width 88 height 19
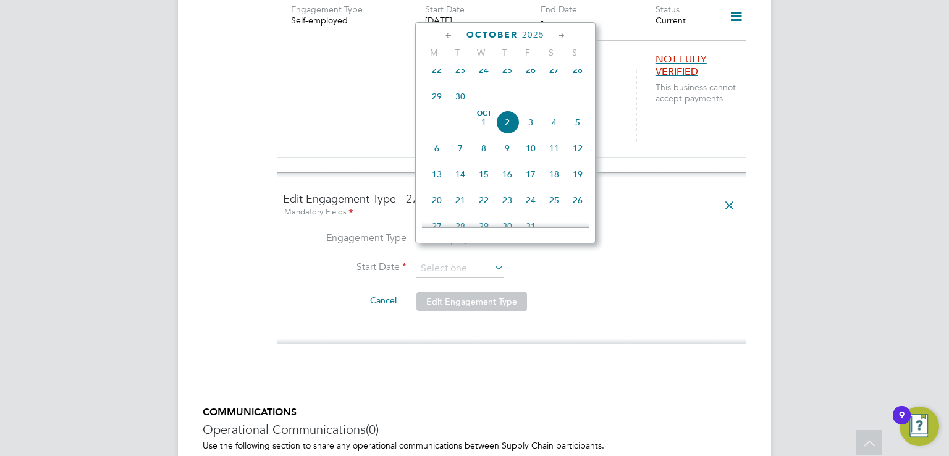
click at [437, 185] on span "13" at bounding box center [436, 173] width 23 height 23
type input "[DATE]"
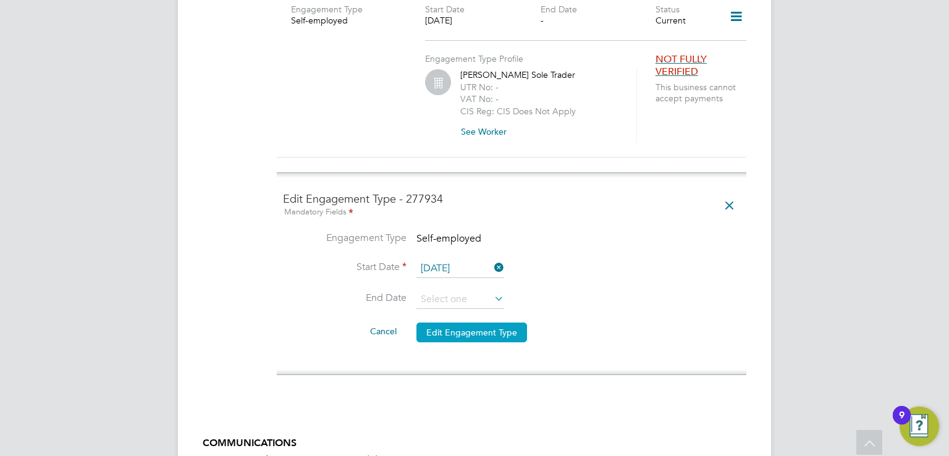
click at [452, 322] on button "Edit Engagement Type" at bounding box center [471, 332] width 111 height 20
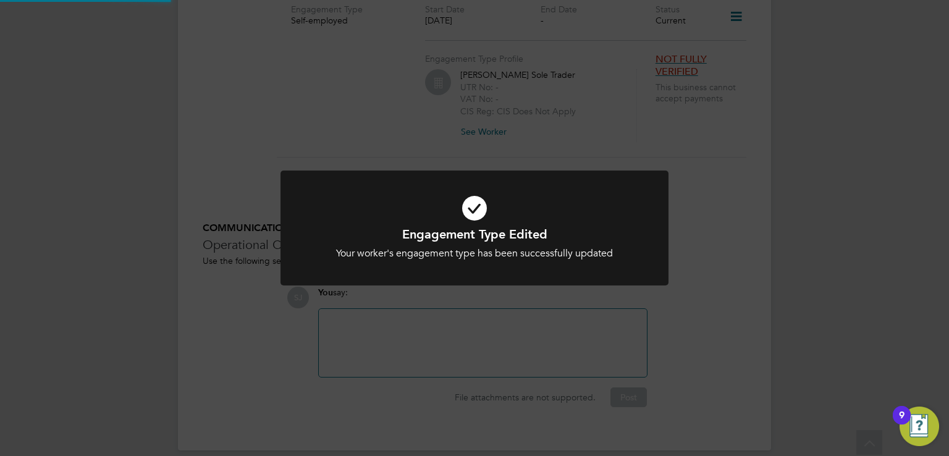
scroll to position [986, 0]
click at [756, 132] on div "Engagement Type Edited Your worker's engagement type has been successfully upda…" at bounding box center [474, 228] width 949 height 456
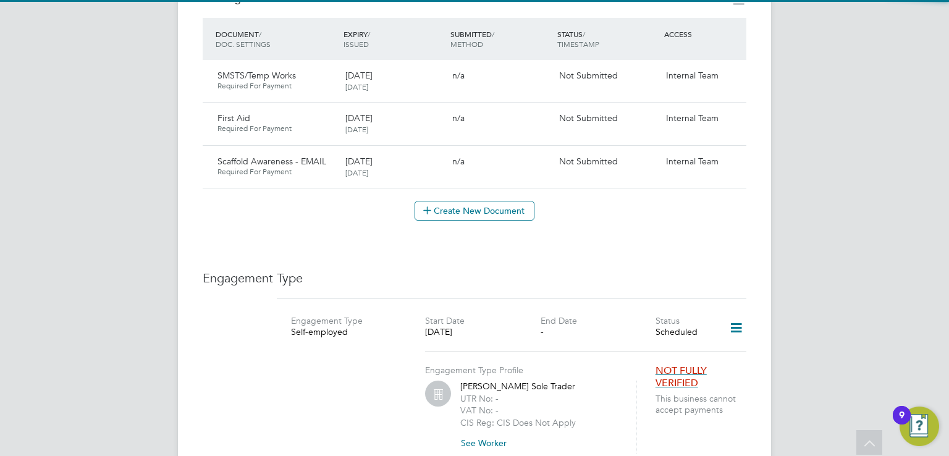
scroll to position [801, 0]
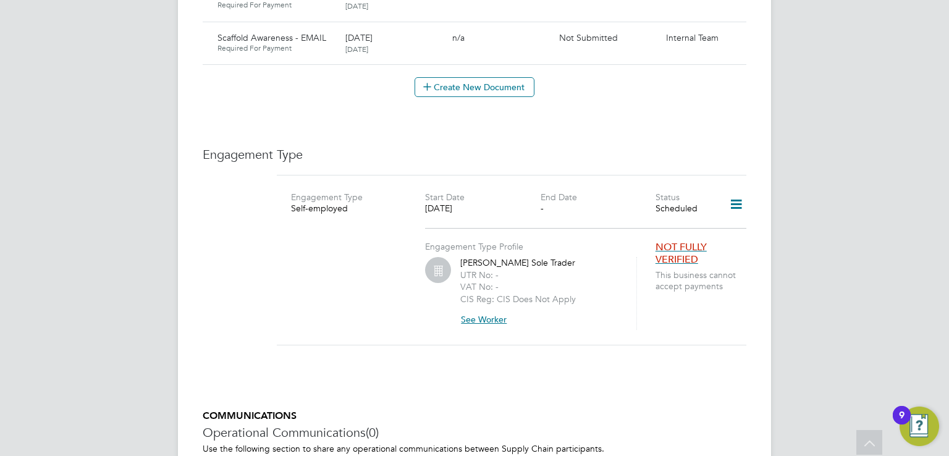
click at [473, 309] on button "See Worker" at bounding box center [488, 319] width 56 height 20
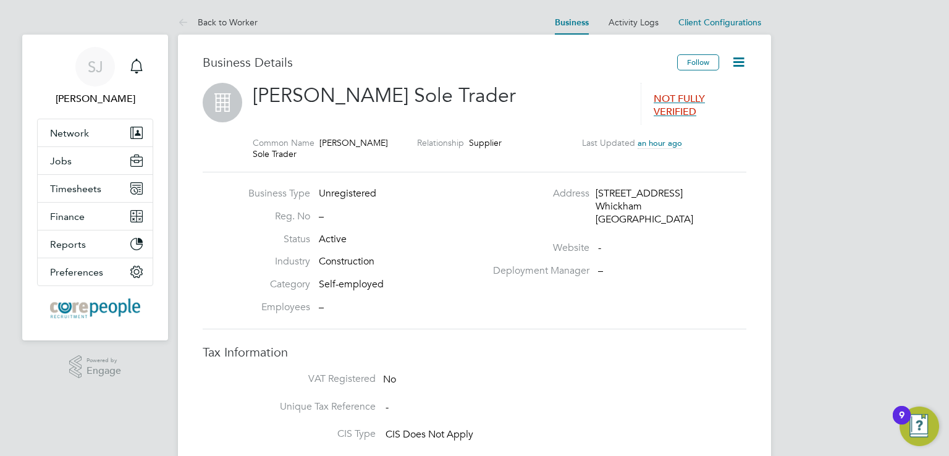
click at [738, 61] on icon at bounding box center [738, 61] width 15 height 15
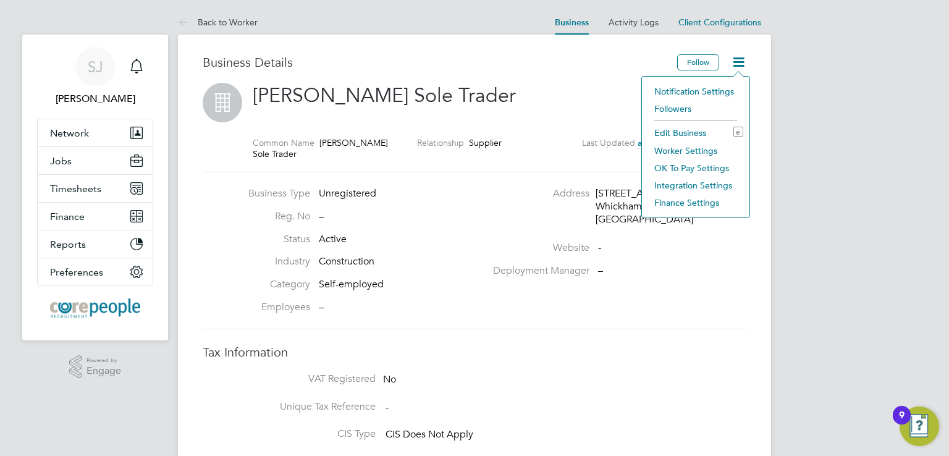
click at [677, 149] on li "Worker Settings" at bounding box center [695, 150] width 95 height 17
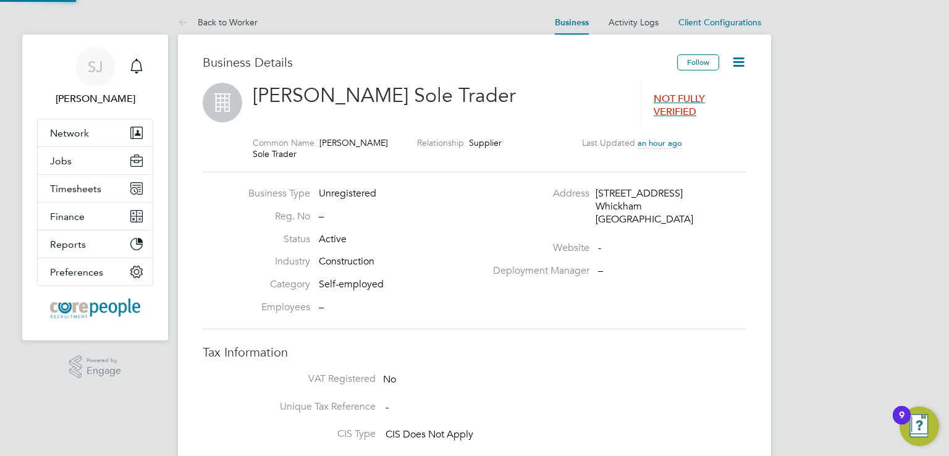
type input "Mandatory"
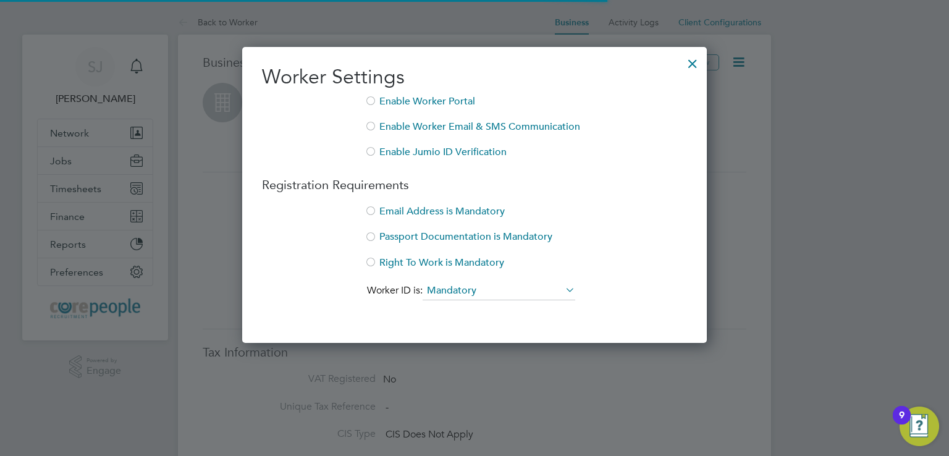
scroll to position [296, 465]
click at [689, 65] on div at bounding box center [692, 60] width 22 height 22
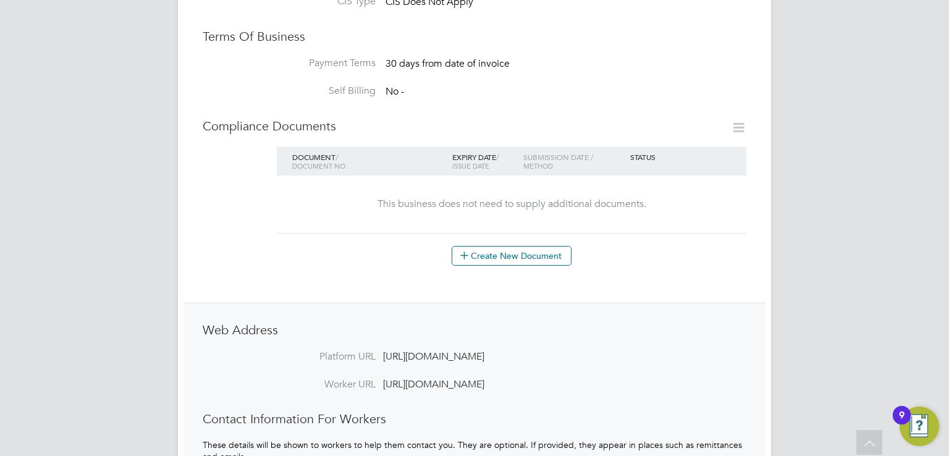
scroll to position [0, 0]
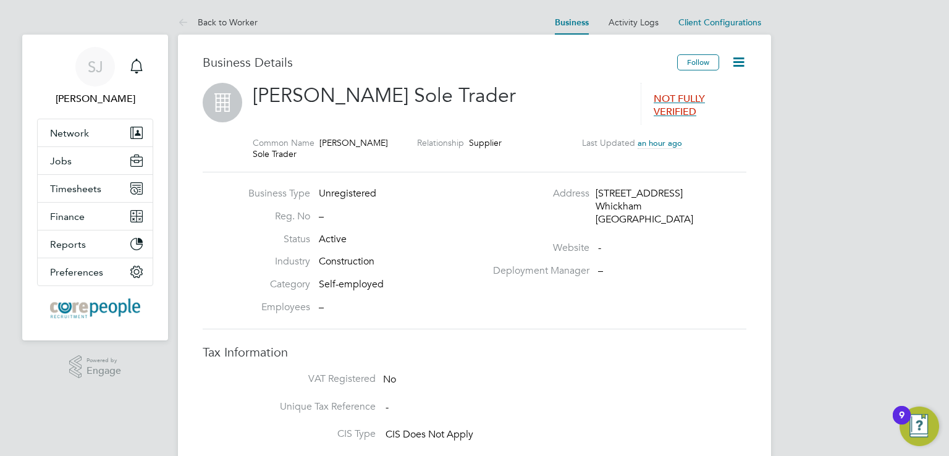
click at [739, 62] on icon at bounding box center [738, 61] width 15 height 15
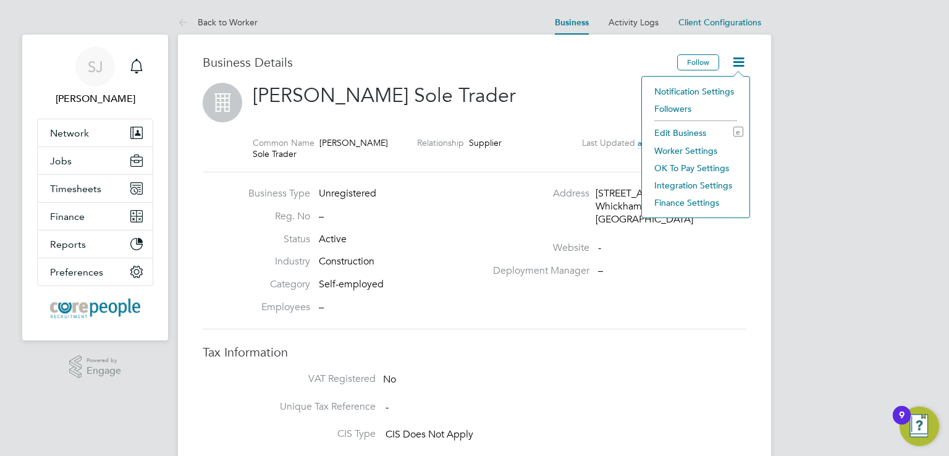
click at [571, 122] on div "[PERSON_NAME] Sole Trader" at bounding box center [447, 104] width 388 height 42
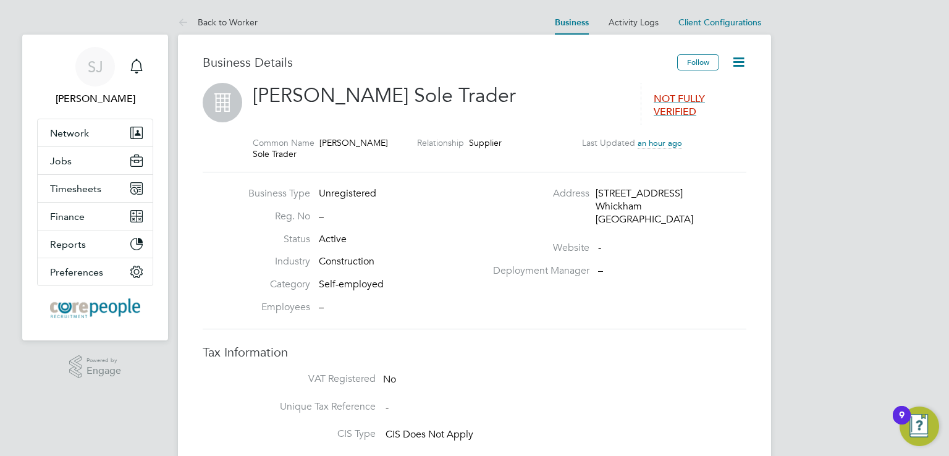
click at [734, 61] on icon at bounding box center [738, 61] width 15 height 15
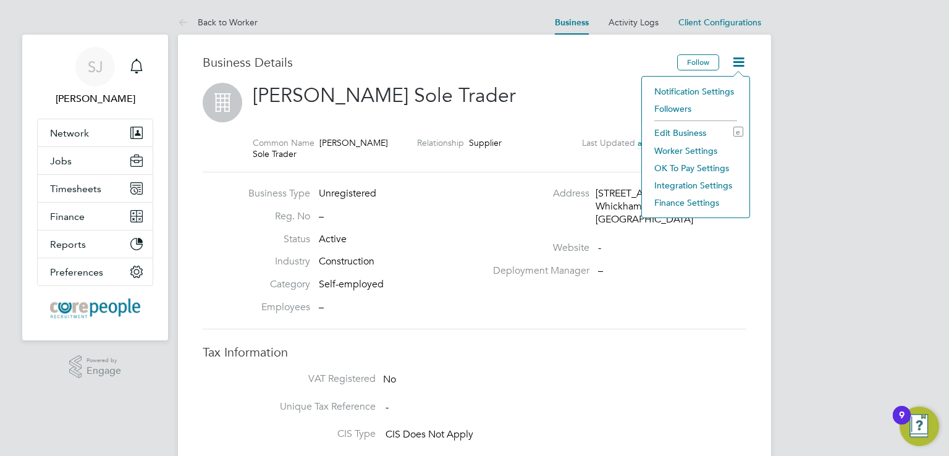
click at [694, 132] on li "Edit Business e" at bounding box center [695, 132] width 95 height 17
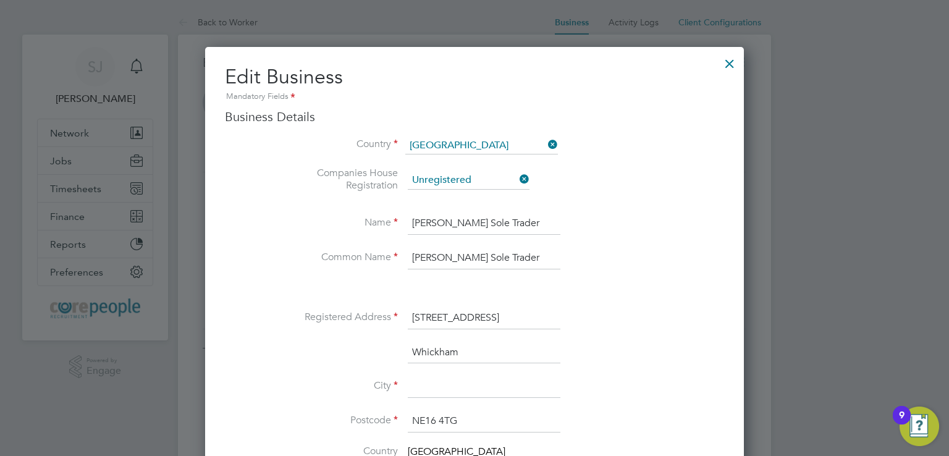
click at [726, 66] on div at bounding box center [729, 60] width 22 height 22
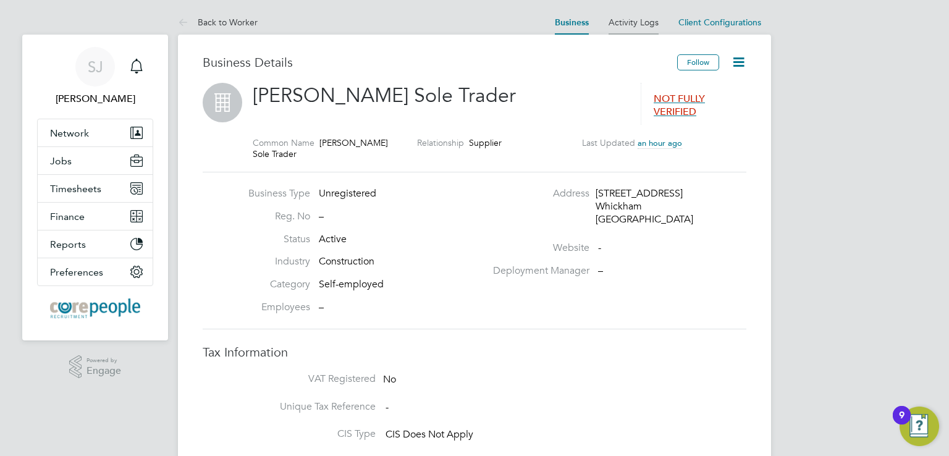
click at [625, 25] on link "Activity Logs" at bounding box center [633, 22] width 50 height 11
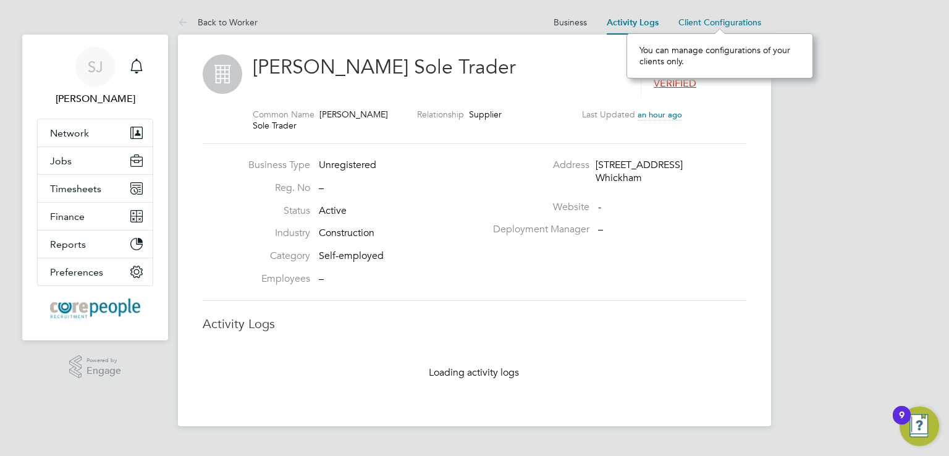
scroll to position [44, 186]
click at [724, 19] on span "Client Configurations" at bounding box center [719, 22] width 83 height 11
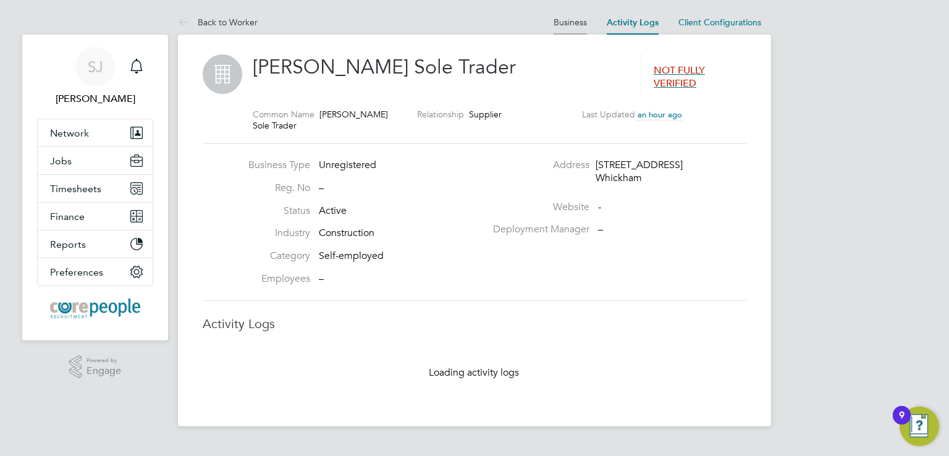
click at [570, 23] on link "Business" at bounding box center [569, 22] width 33 height 11
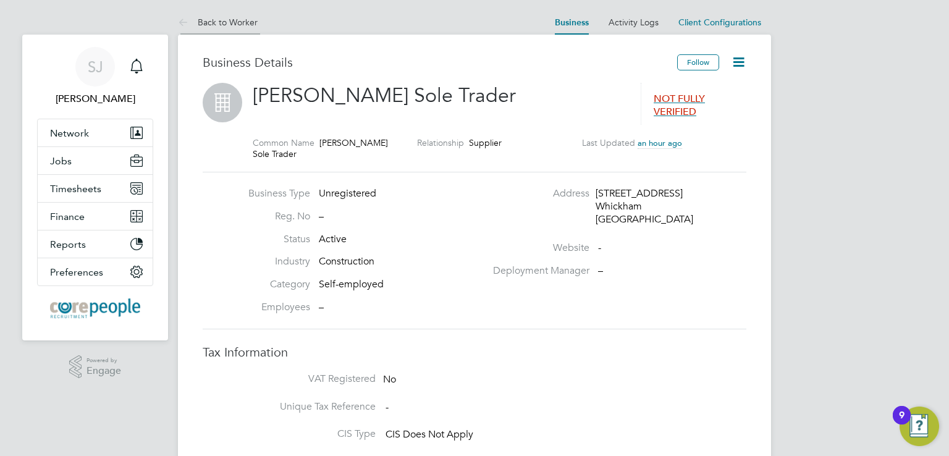
click at [190, 21] on icon at bounding box center [185, 22] width 15 height 15
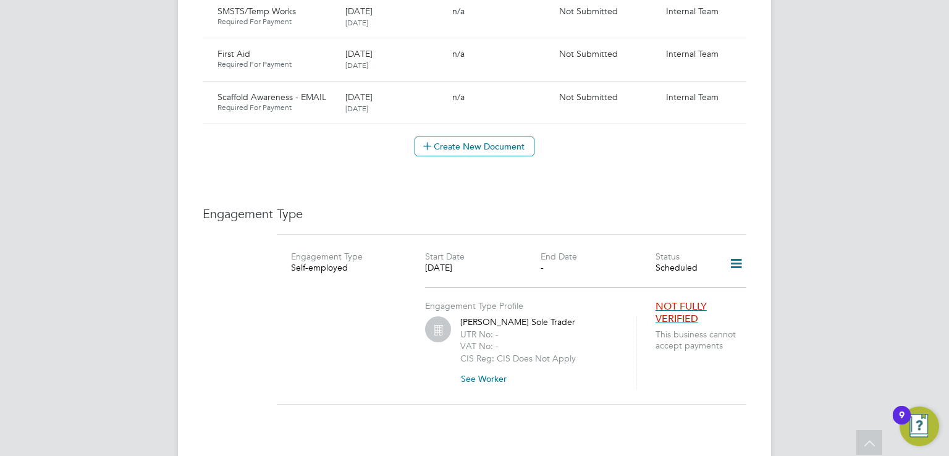
scroll to position [803, 0]
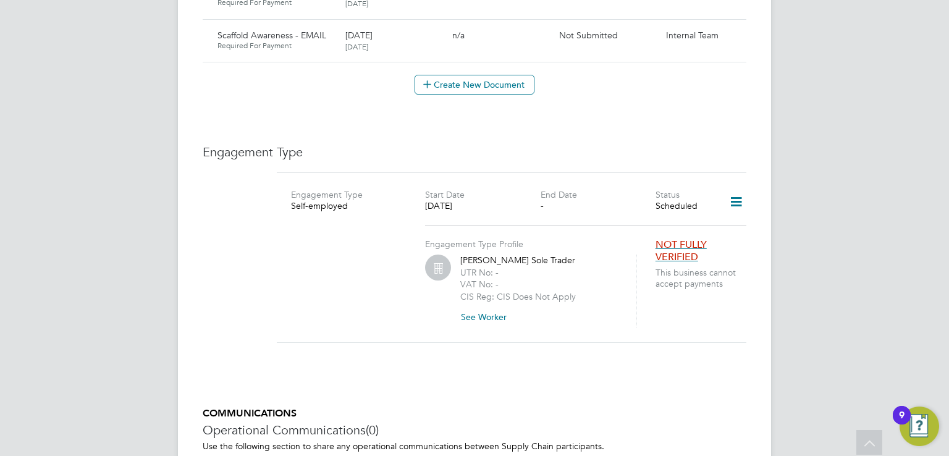
click at [736, 188] on icon at bounding box center [736, 202] width 22 height 28
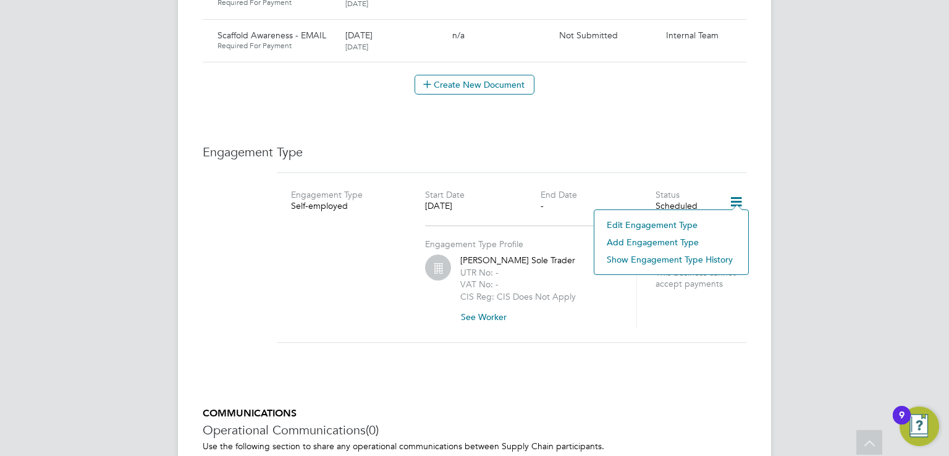
click at [631, 238] on li "Add Engagement Type" at bounding box center [670, 241] width 141 height 17
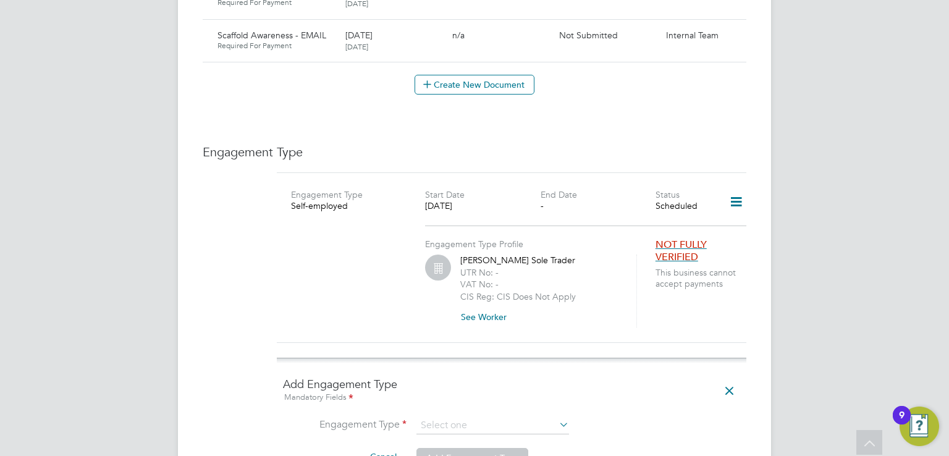
scroll to position [988, 0]
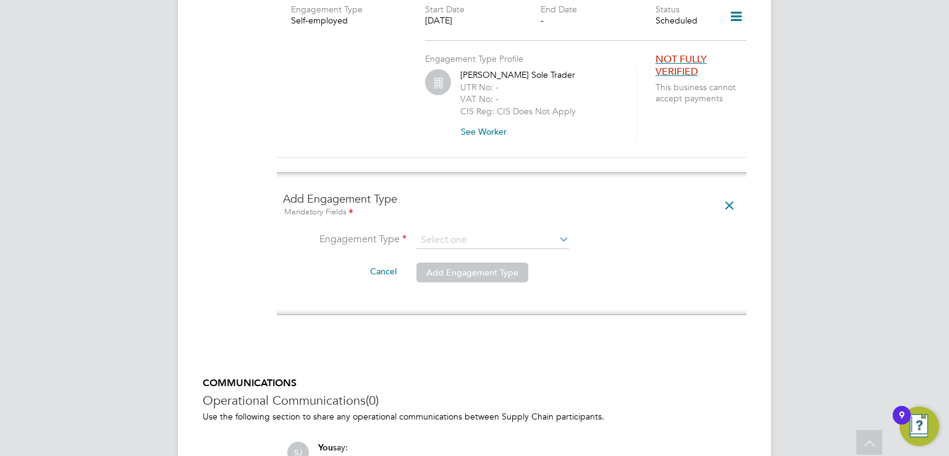
click at [557, 230] on icon at bounding box center [557, 238] width 0 height 17
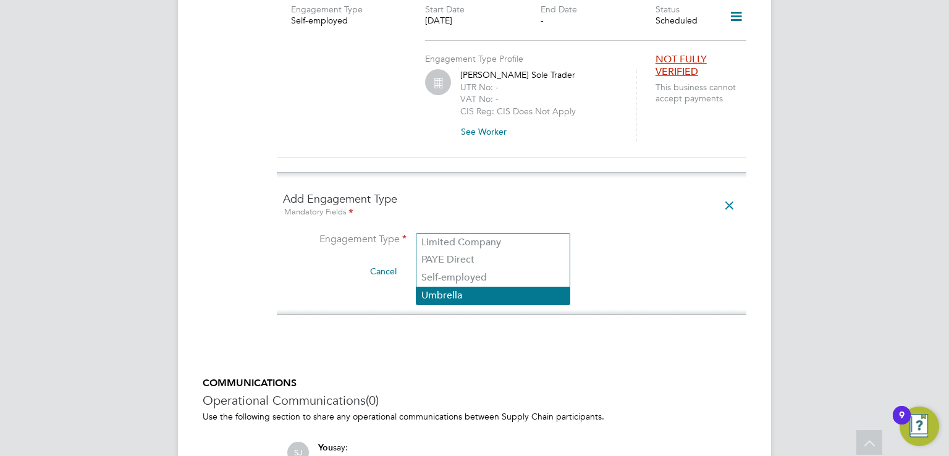
click at [492, 288] on li "Umbrella" at bounding box center [492, 296] width 153 height 18
type input "Umbrella"
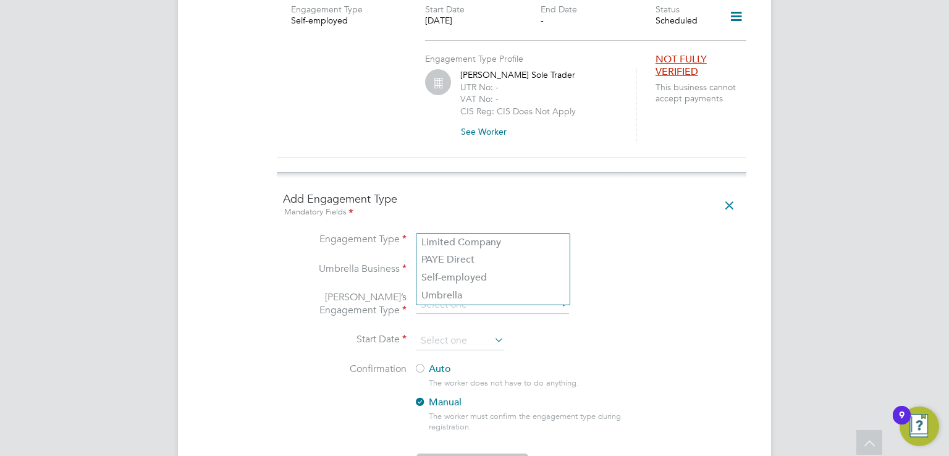
click at [621, 232] on li "Engagement Type Umbrella" at bounding box center [511, 247] width 457 height 30
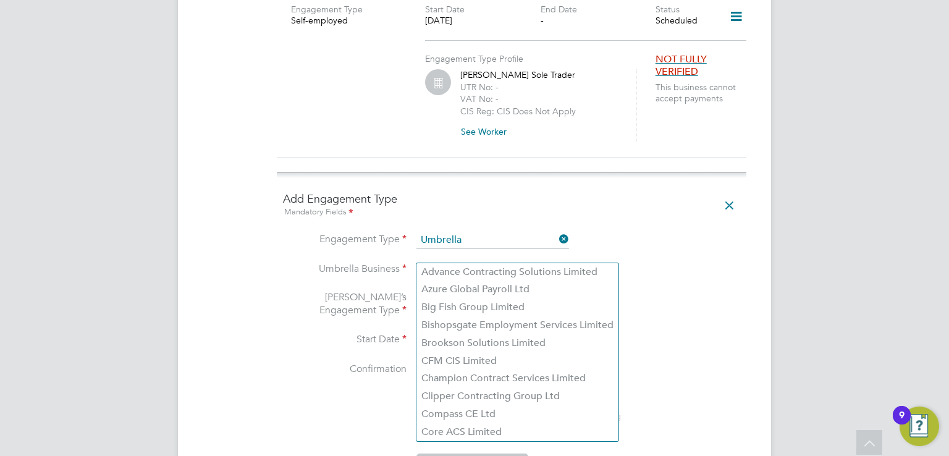
click at [483, 261] on input at bounding box center [492, 269] width 153 height 17
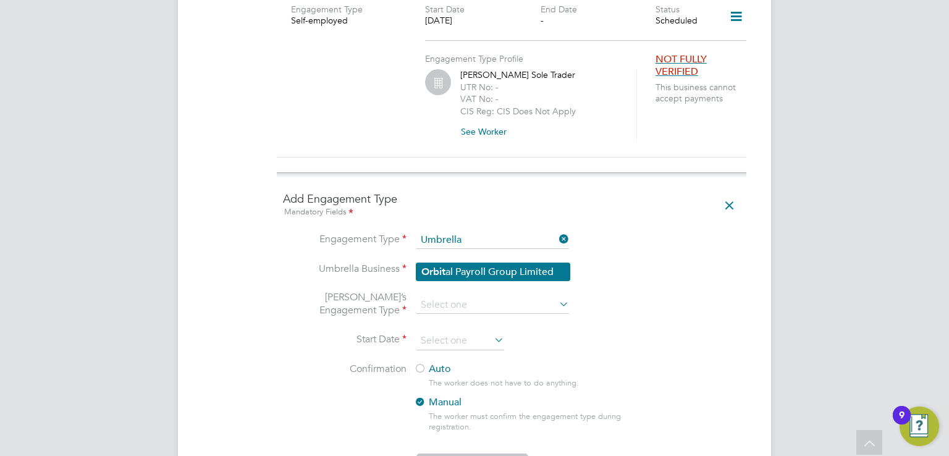
click at [516, 267] on li "Orbit al Payroll Group Limited" at bounding box center [492, 272] width 153 height 18
type input "Orbital Payroll Group Limited"
click at [514, 296] on input at bounding box center [492, 304] width 153 height 17
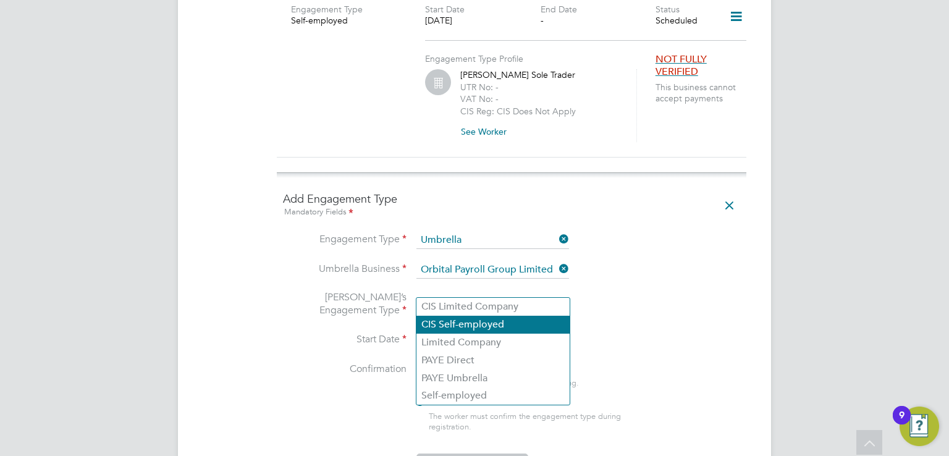
click at [493, 324] on li "CIS Self-employed" at bounding box center [492, 325] width 153 height 18
type input "CIS Self-employed"
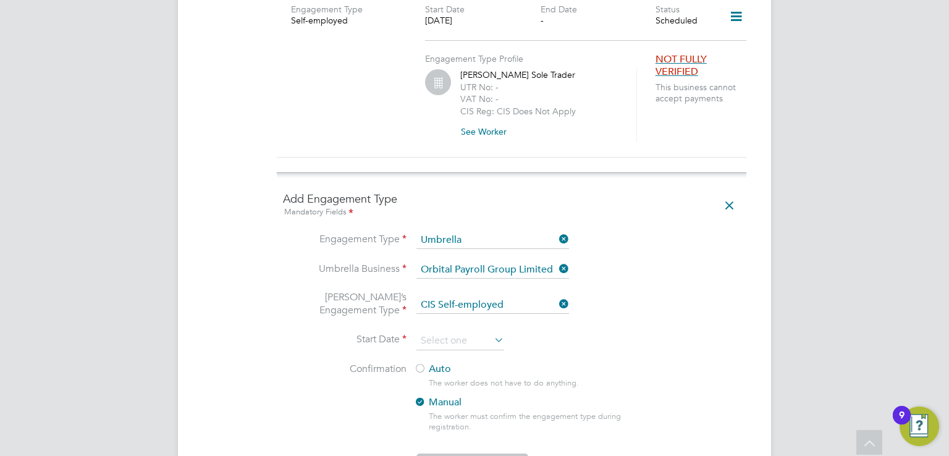
click at [492, 331] on icon at bounding box center [492, 339] width 0 height 17
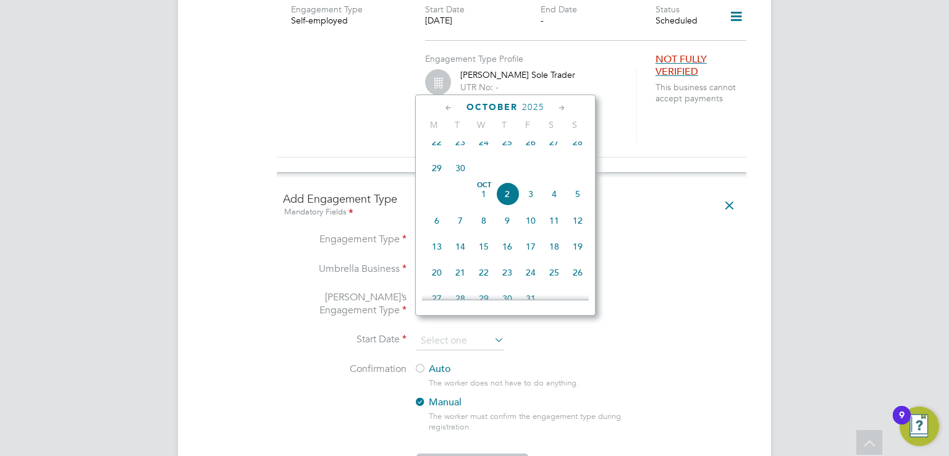
click at [439, 254] on span "13" at bounding box center [436, 246] width 23 height 23
type input "13 Oct 2025"
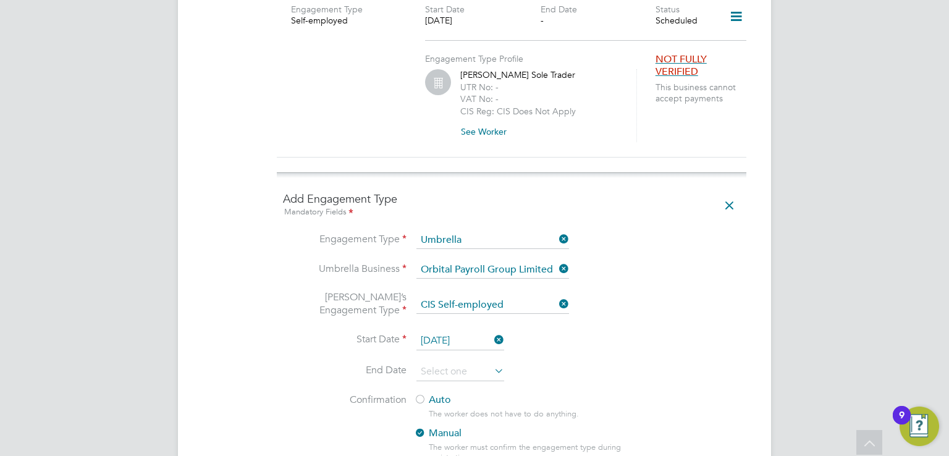
scroll to position [1050, 0]
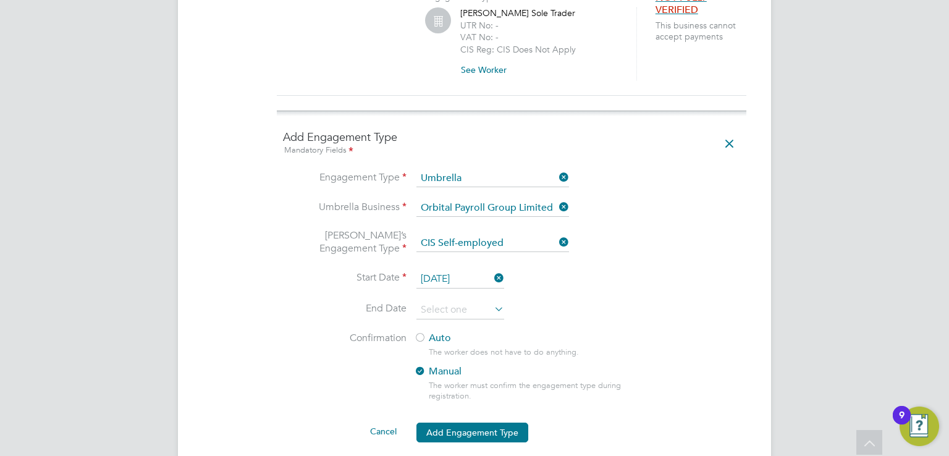
click at [421, 332] on div at bounding box center [420, 338] width 12 height 12
click at [600, 305] on li "End Date" at bounding box center [511, 316] width 457 height 31
click at [473, 422] on button "Add Engagement Type" at bounding box center [472, 432] width 112 height 20
click at [563, 347] on div "The worker does not have to do anything." at bounding box center [537, 352] width 217 height 11
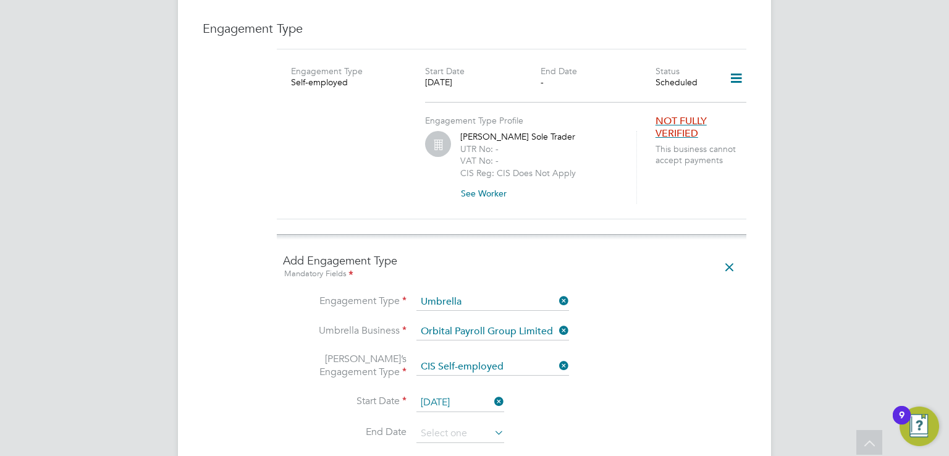
scroll to position [865, 0]
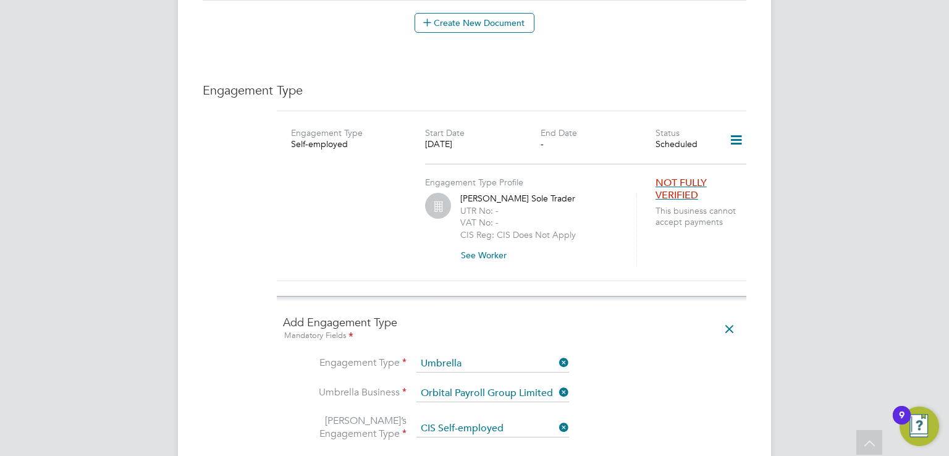
click at [733, 126] on icon at bounding box center [736, 140] width 22 height 28
click at [581, 232] on div "William Wright Sole Trader UTR No: - VAT No: - CIS Reg: CIS Does Not Apply See …" at bounding box center [540, 229] width 161 height 73
click at [729, 315] on icon at bounding box center [729, 329] width 22 height 28
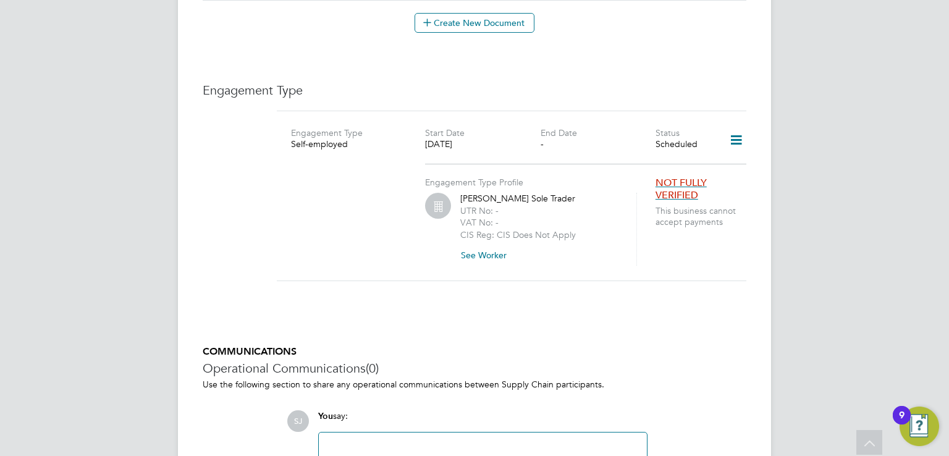
click at [734, 126] on icon at bounding box center [736, 140] width 22 height 28
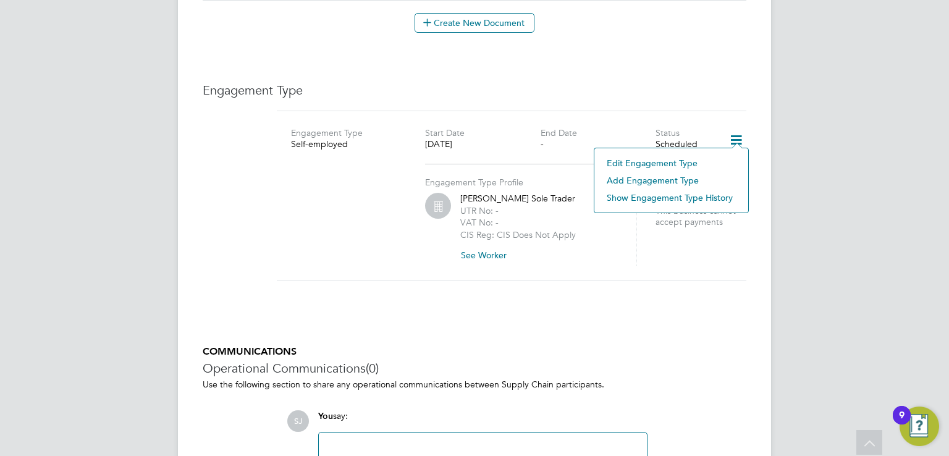
click at [657, 162] on li "Edit Engagement Type" at bounding box center [670, 162] width 141 height 17
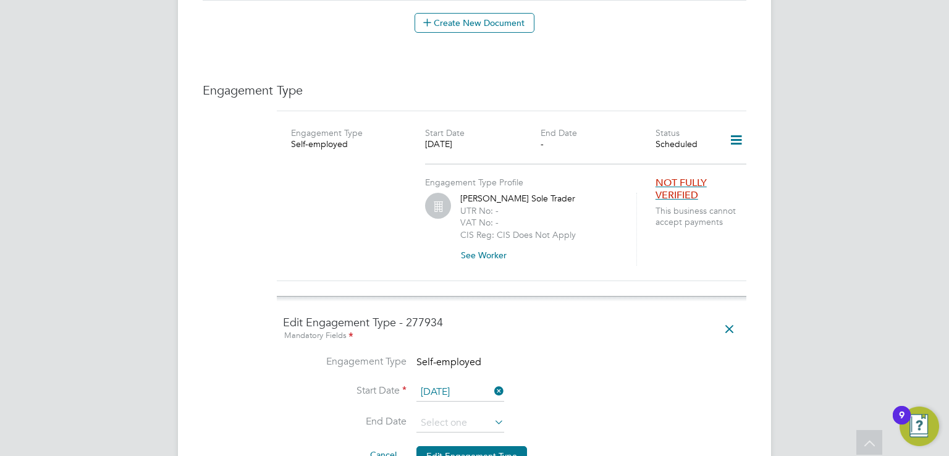
click at [492, 382] on icon at bounding box center [492, 390] width 0 height 17
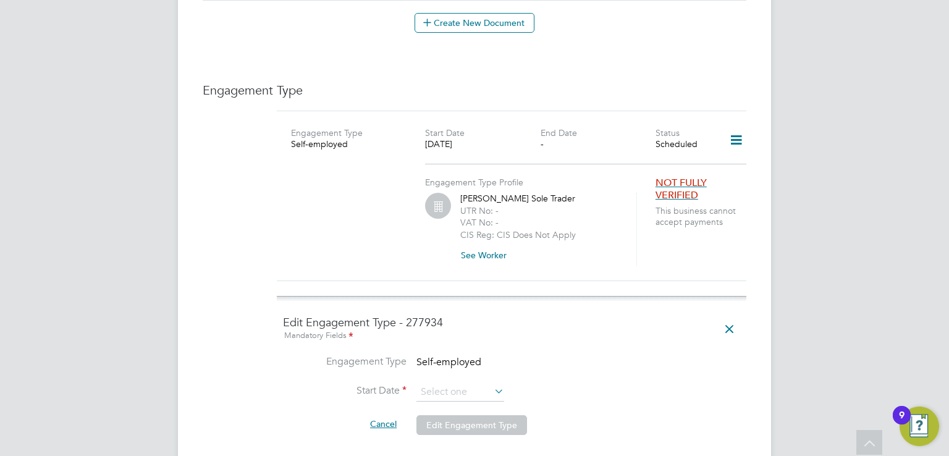
click at [385, 414] on button "Cancel" at bounding box center [383, 424] width 46 height 20
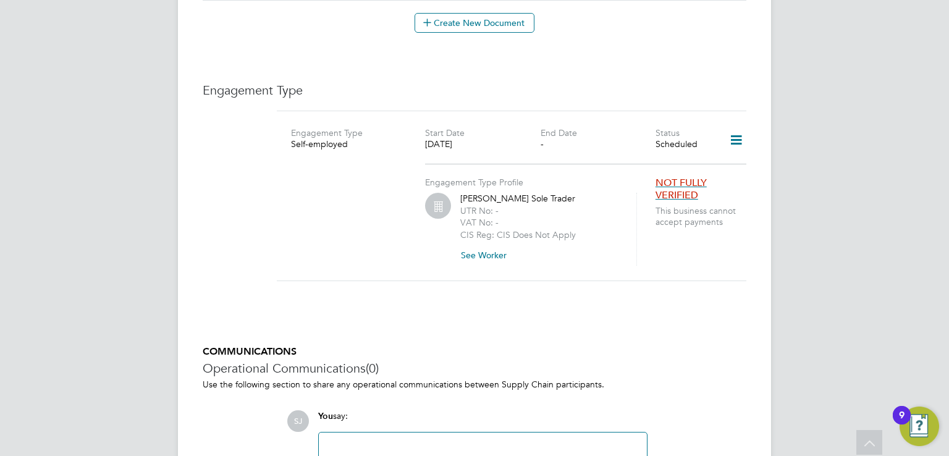
click at [736, 128] on icon at bounding box center [736, 140] width 22 height 28
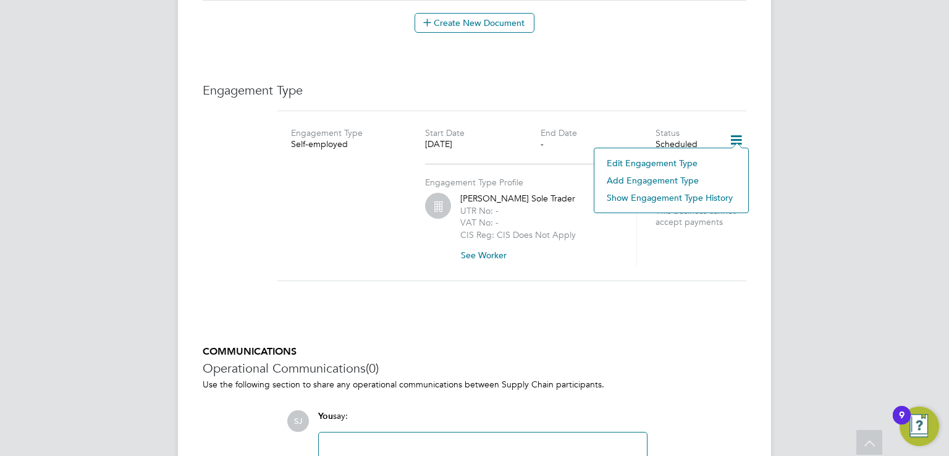
click at [631, 161] on li "Edit Engagement Type" at bounding box center [670, 162] width 141 height 17
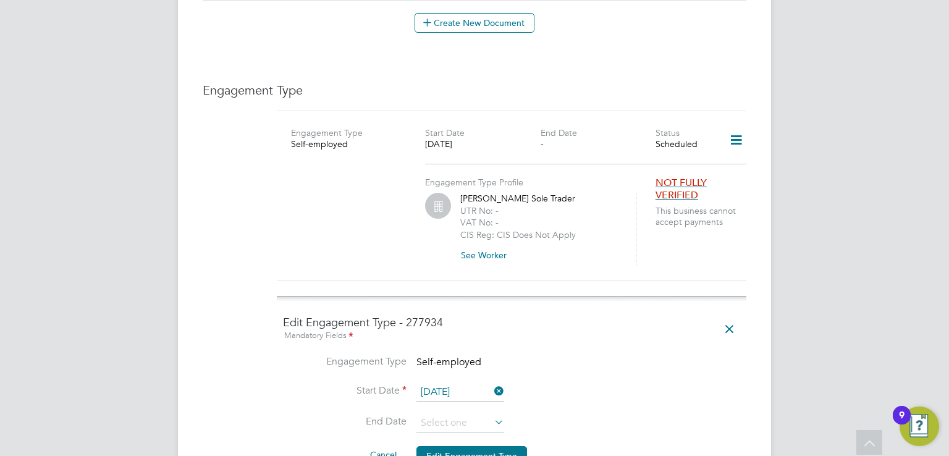
click at [492, 382] on icon at bounding box center [492, 390] width 0 height 17
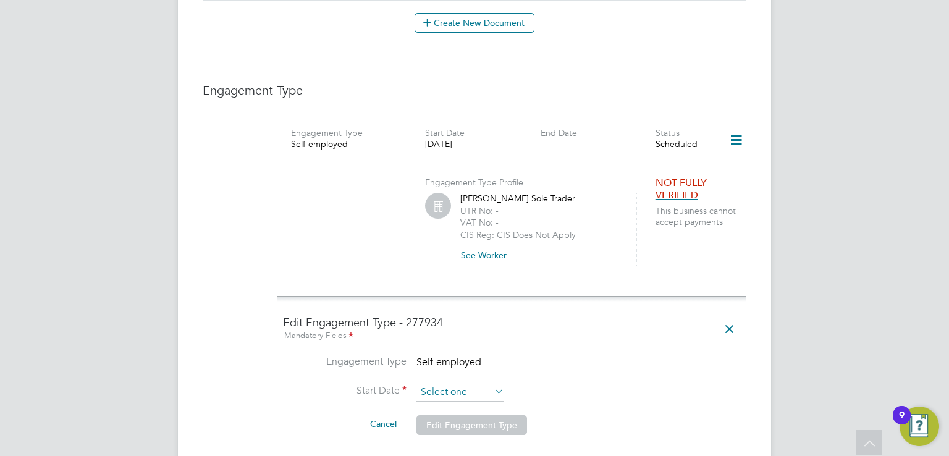
click at [474, 383] on input at bounding box center [460, 392] width 88 height 19
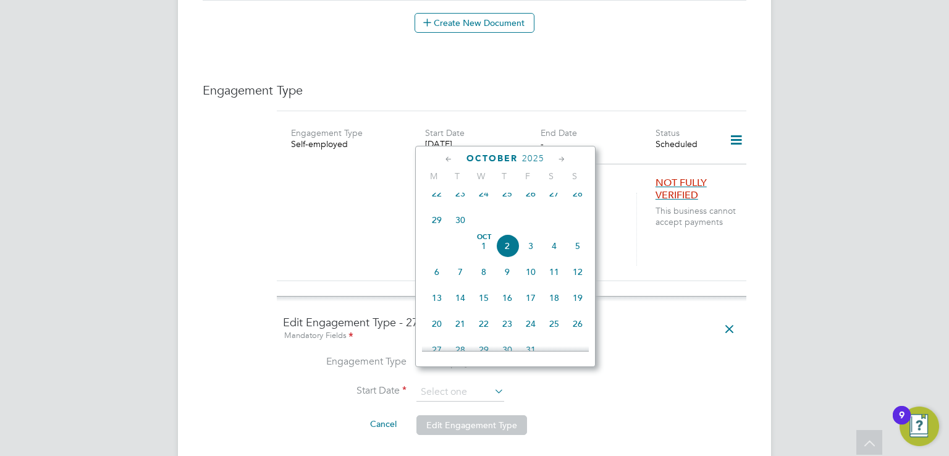
click at [482, 258] on span "Oct 1" at bounding box center [483, 245] width 23 height 23
type input "[DATE]"
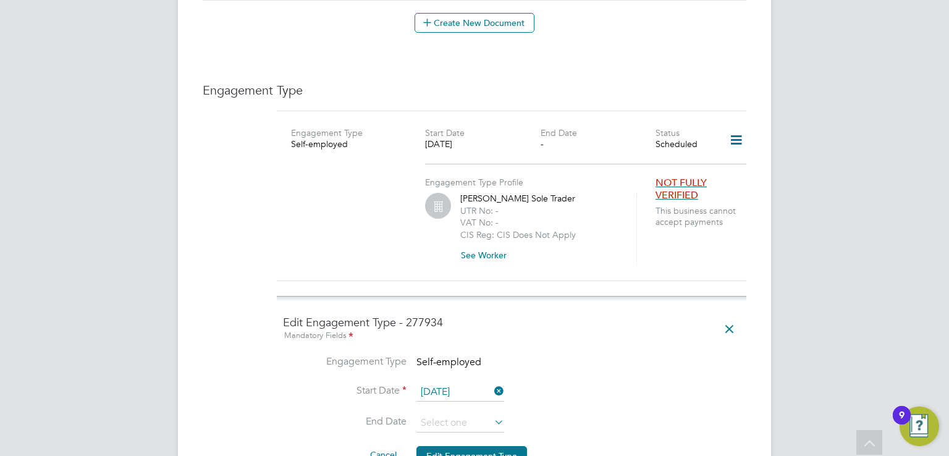
scroll to position [927, 0]
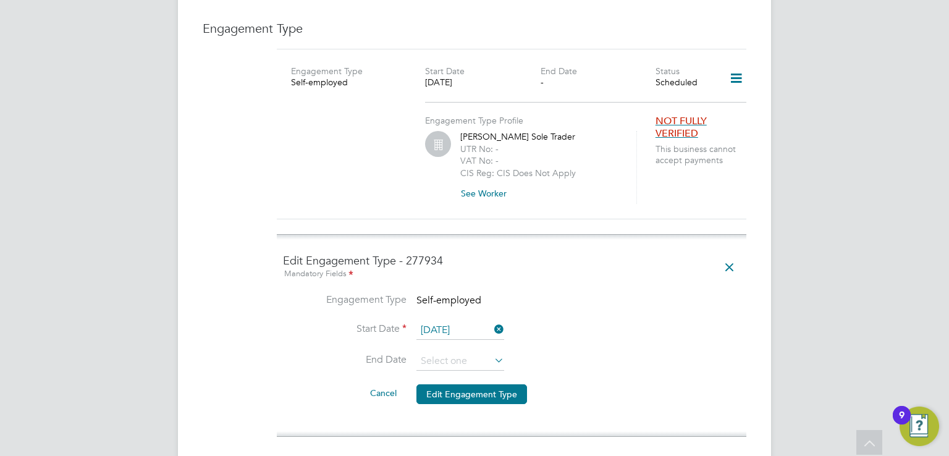
click at [492, 351] on icon at bounding box center [492, 359] width 0 height 17
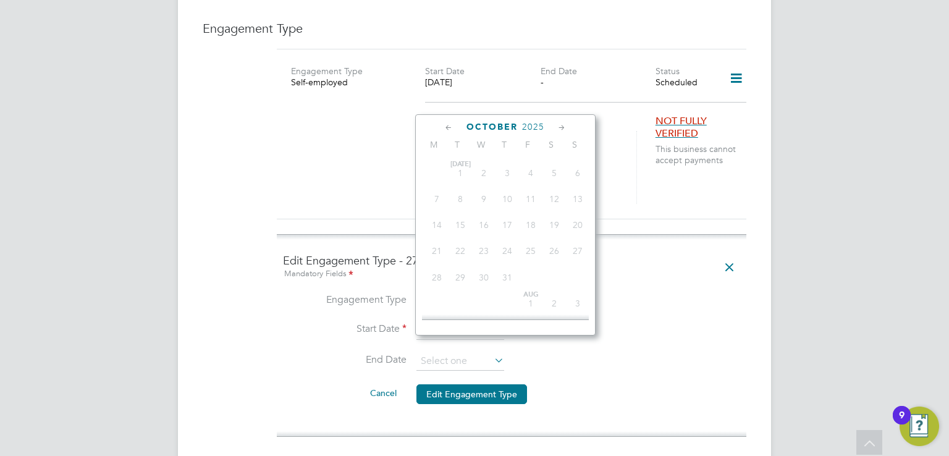
scroll to position [350, 0]
click at [486, 223] on span "Oct 1" at bounding box center [483, 214] width 23 height 23
type input "[DATE]"
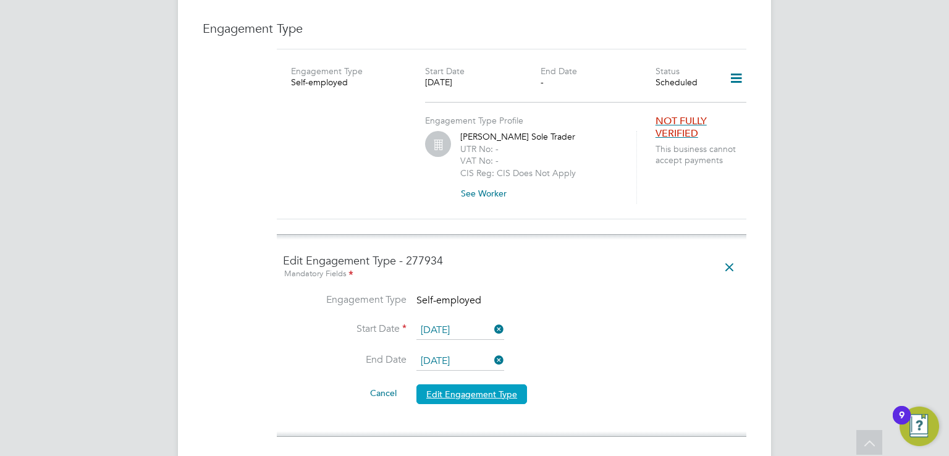
click at [477, 384] on button "Edit Engagement Type" at bounding box center [471, 394] width 111 height 20
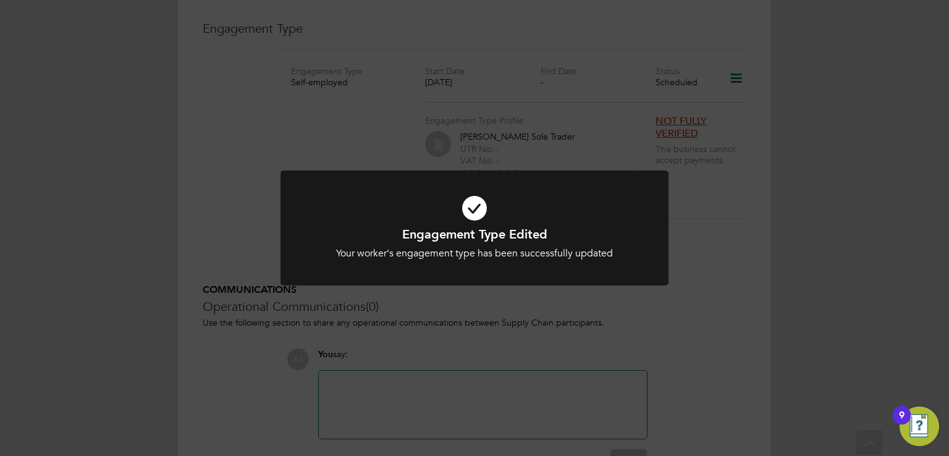
click at [704, 280] on div "Engagement Type Edited Your worker's engagement type has been successfully upda…" at bounding box center [474, 228] width 949 height 456
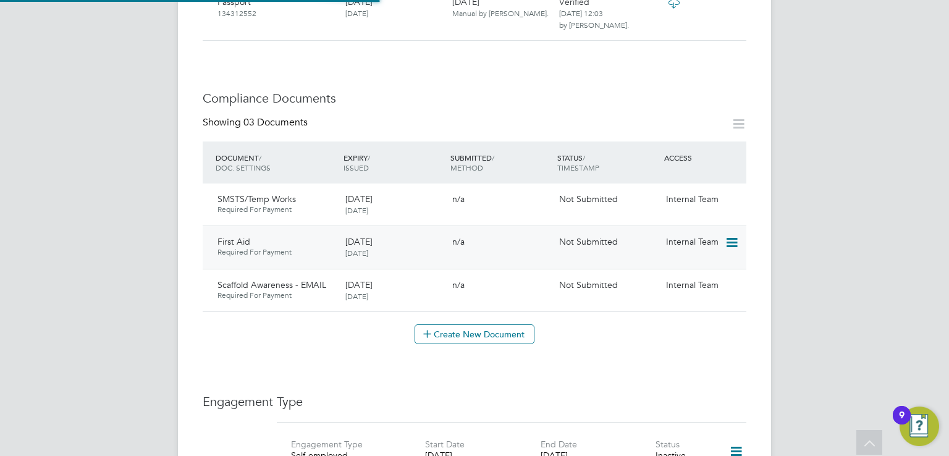
scroll to position [862, 0]
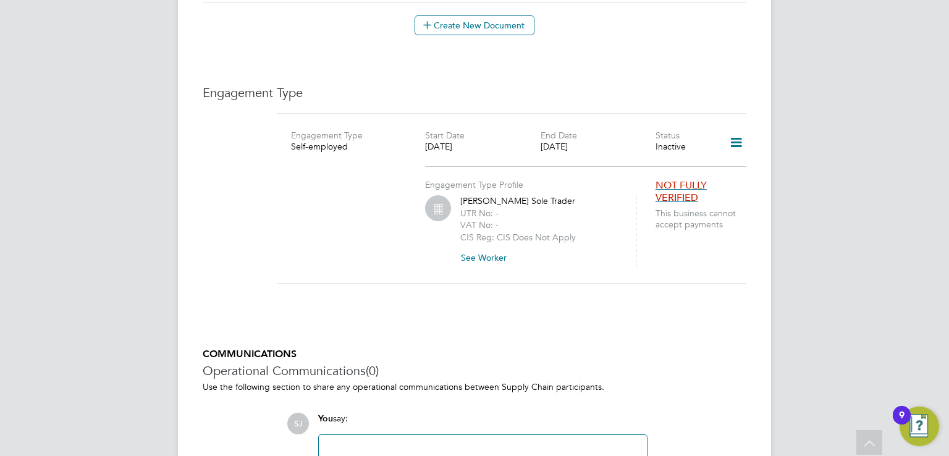
click at [738, 128] on icon at bounding box center [736, 142] width 22 height 28
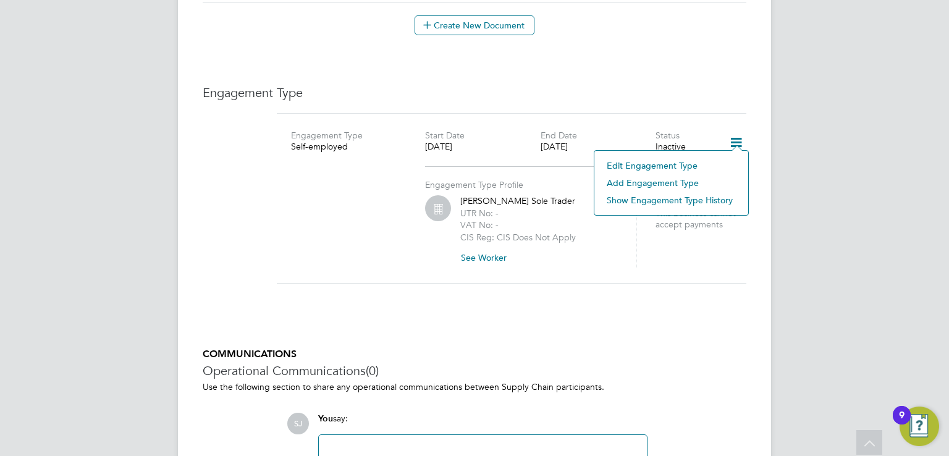
click at [630, 180] on li "Add Engagement Type" at bounding box center [670, 182] width 141 height 17
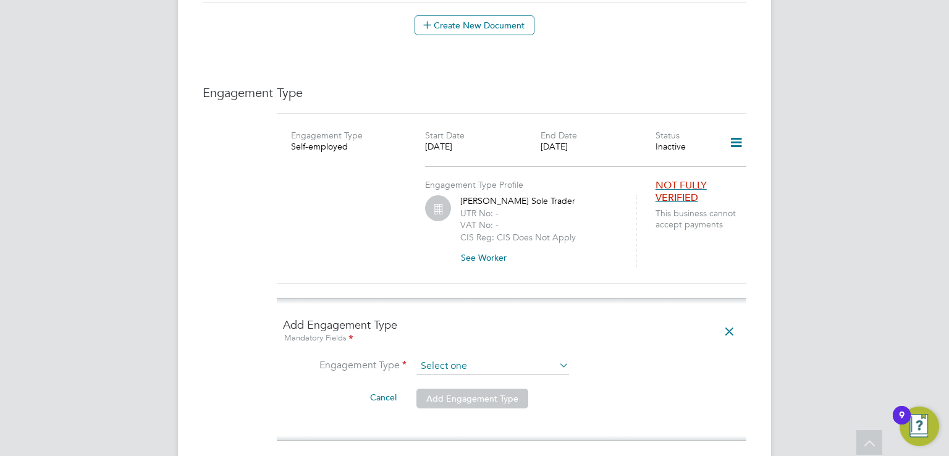
click at [526, 358] on input at bounding box center [492, 366] width 153 height 17
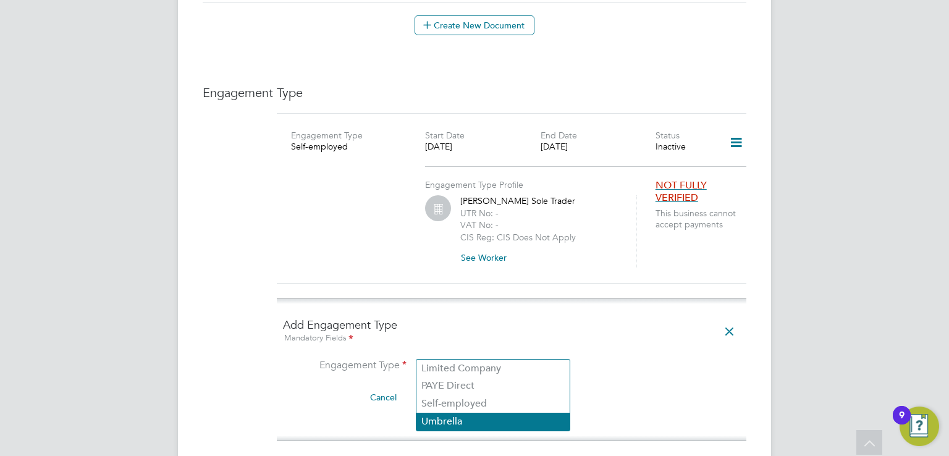
click at [458, 421] on li "Umbrella" at bounding box center [492, 422] width 153 height 18
type input "Umbrella"
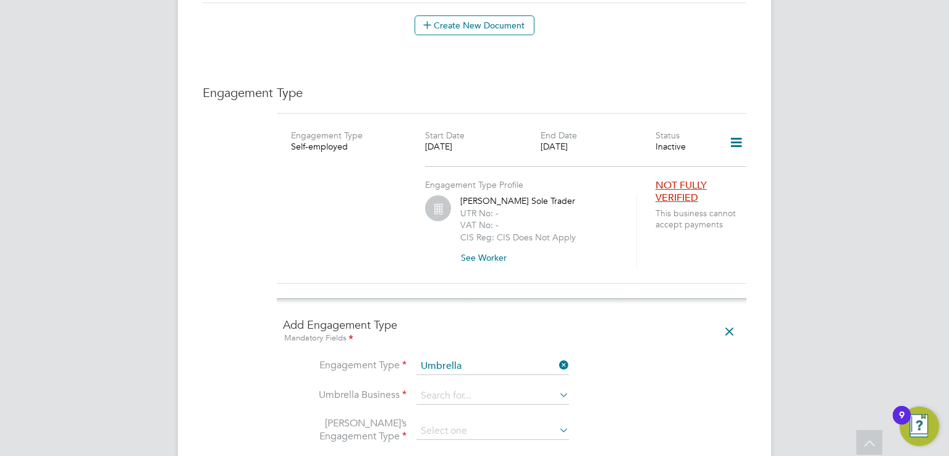
scroll to position [986, 0]
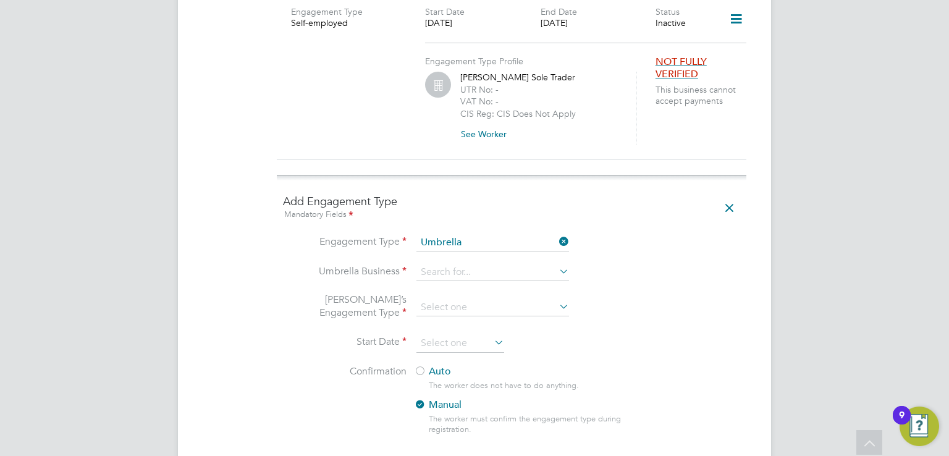
click at [557, 263] on icon at bounding box center [557, 271] width 0 height 17
click at [482, 274] on li "Orbit al Payroll Group Limited" at bounding box center [492, 275] width 153 height 18
type input "Orbital Payroll Group Limited"
click at [482, 299] on input at bounding box center [492, 307] width 153 height 17
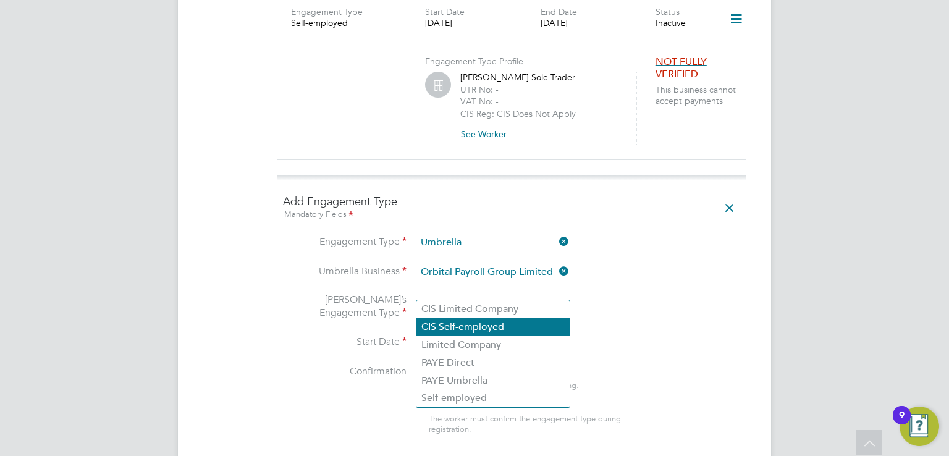
click at [479, 327] on li "CIS Self-employed" at bounding box center [492, 327] width 153 height 18
type input "CIS Self-employed"
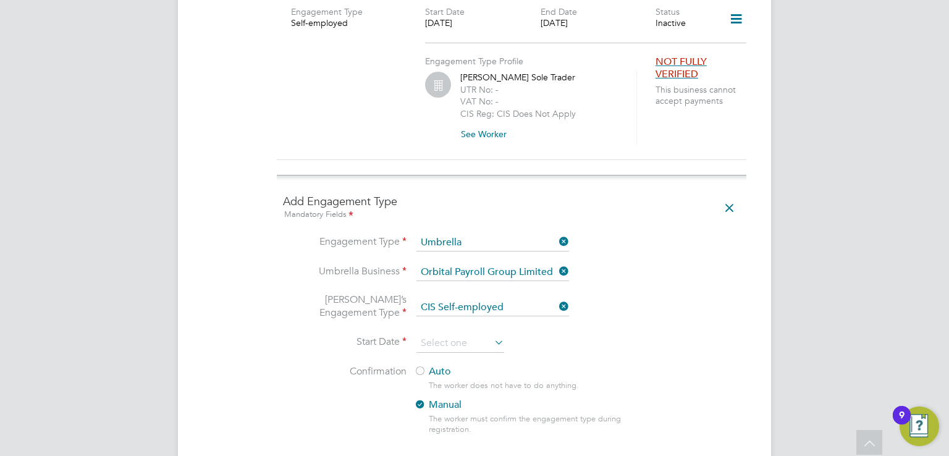
scroll to position [1048, 0]
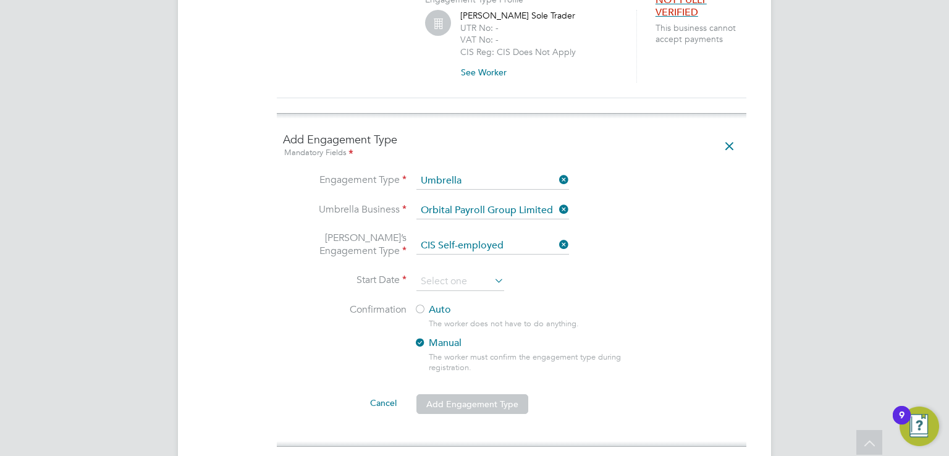
click at [492, 272] on icon at bounding box center [492, 280] width 0 height 17
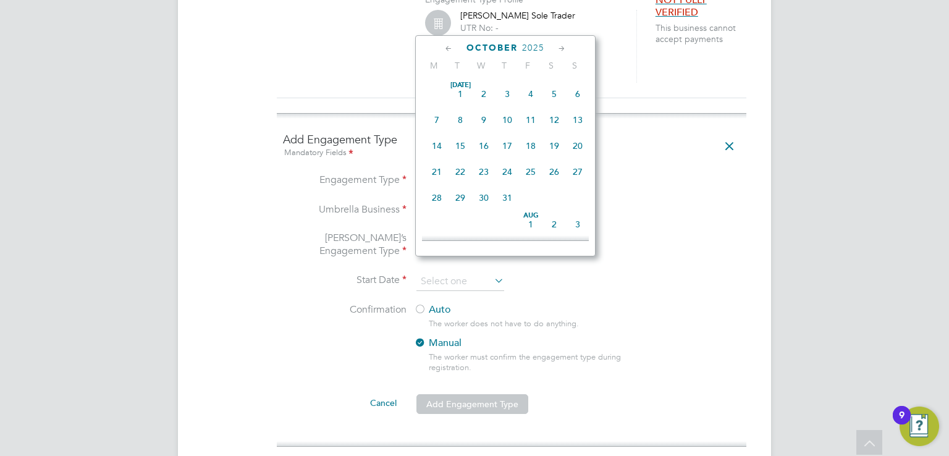
scroll to position [350, 0]
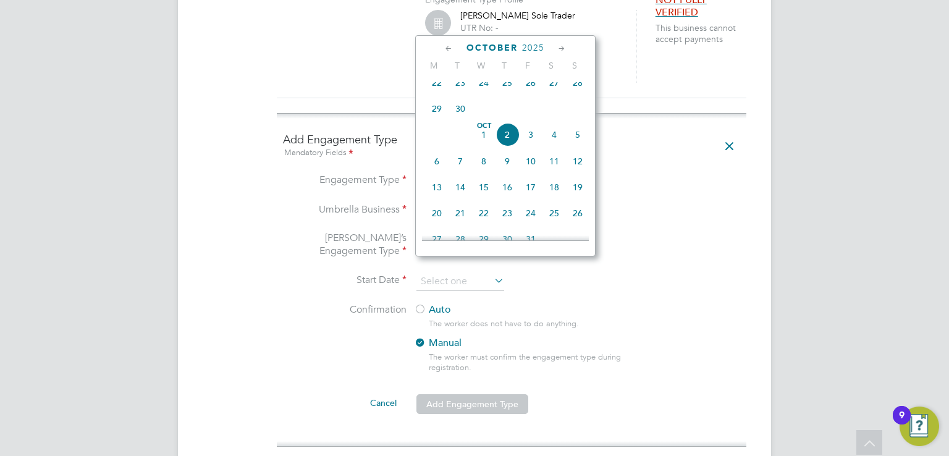
click at [435, 198] on span "13" at bounding box center [436, 186] width 23 height 23
type input "13 Oct 2025"
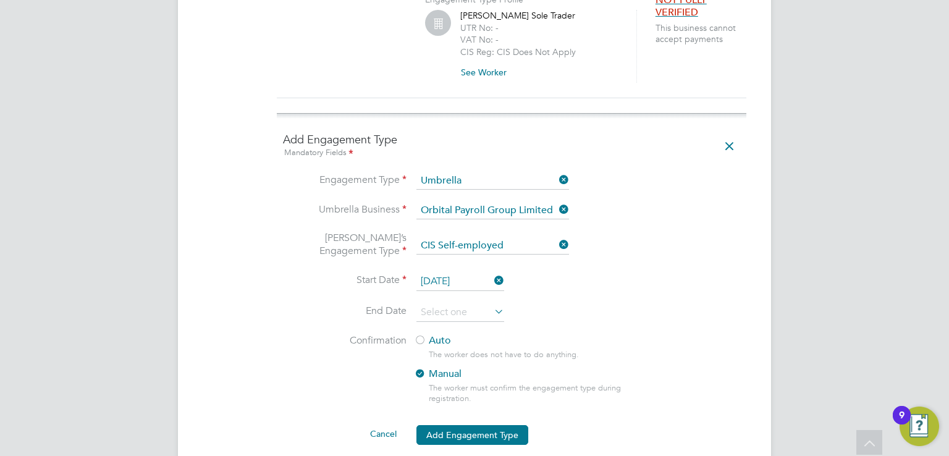
click at [418, 335] on div at bounding box center [420, 341] width 12 height 12
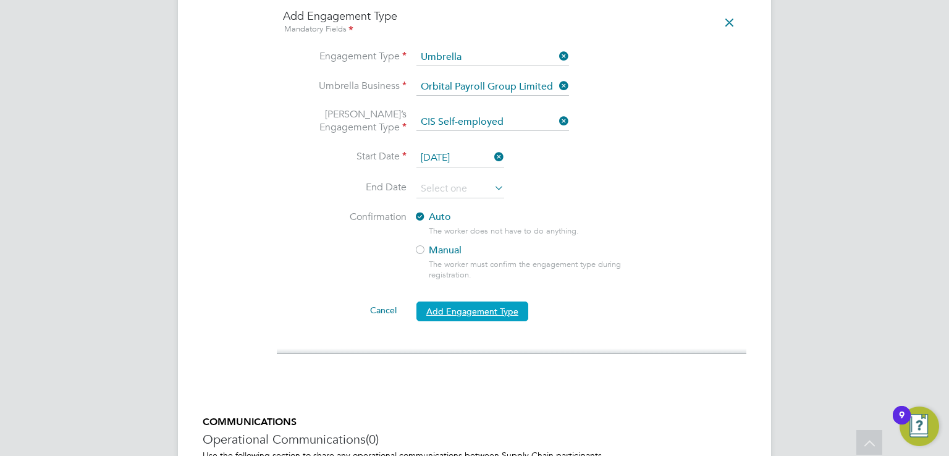
click at [466, 301] on button "Add Engagement Type" at bounding box center [472, 311] width 112 height 20
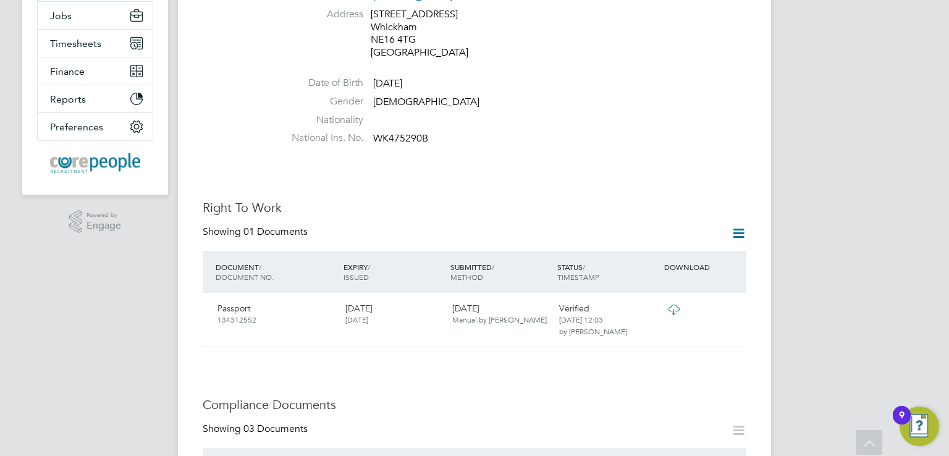
scroll to position [0, 0]
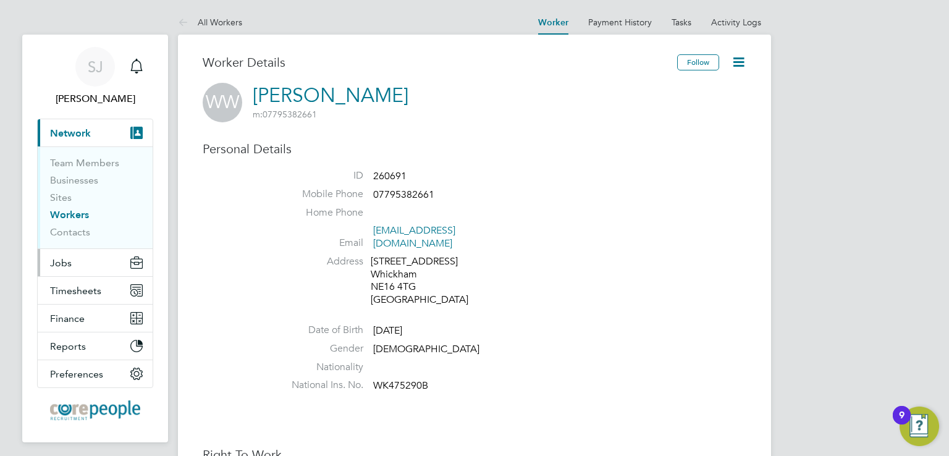
click at [65, 265] on span "Jobs" at bounding box center [61, 263] width 22 height 12
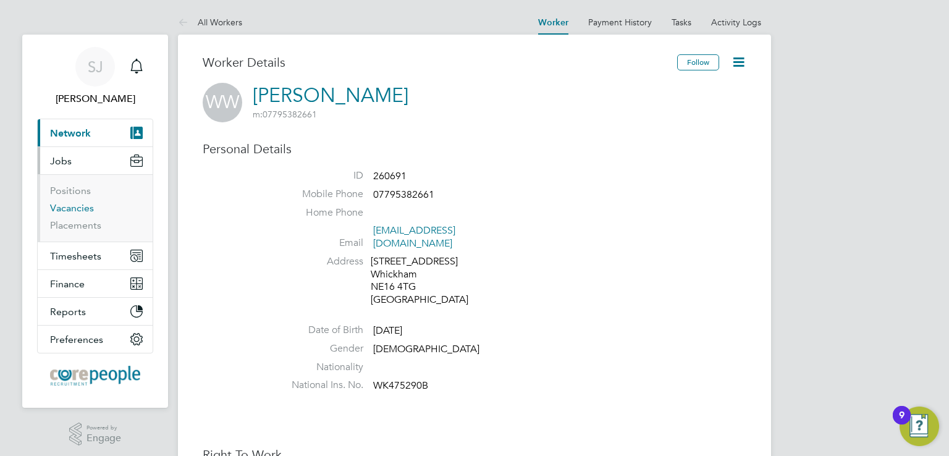
click at [74, 209] on link "Vacancies" at bounding box center [72, 208] width 44 height 12
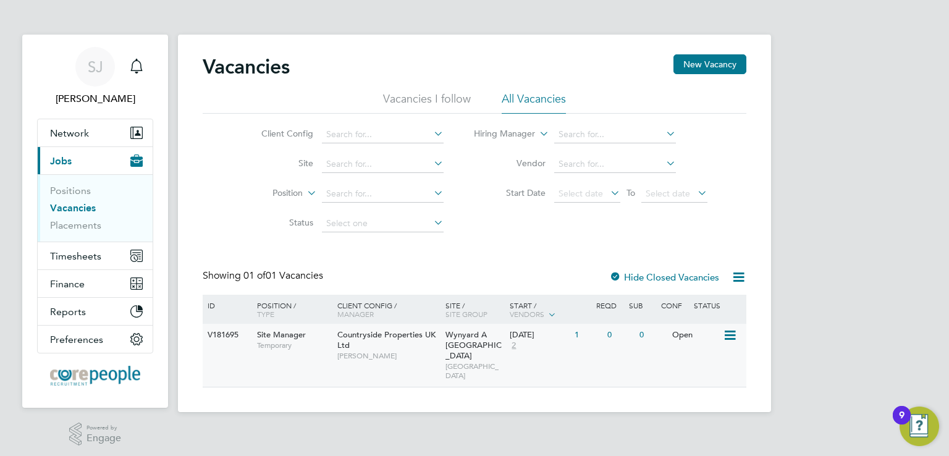
click at [513, 348] on span "2" at bounding box center [514, 345] width 8 height 11
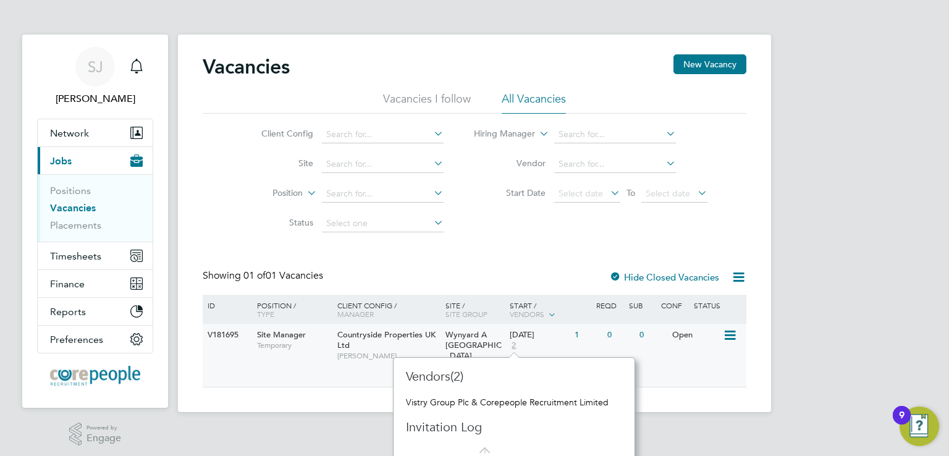
scroll to position [9, 0]
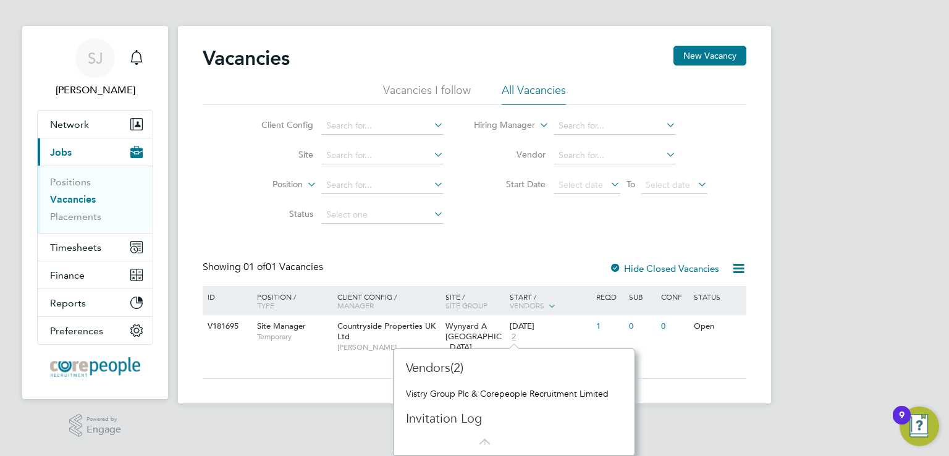
click at [689, 403] on app-footer at bounding box center [474, 413] width 593 height 20
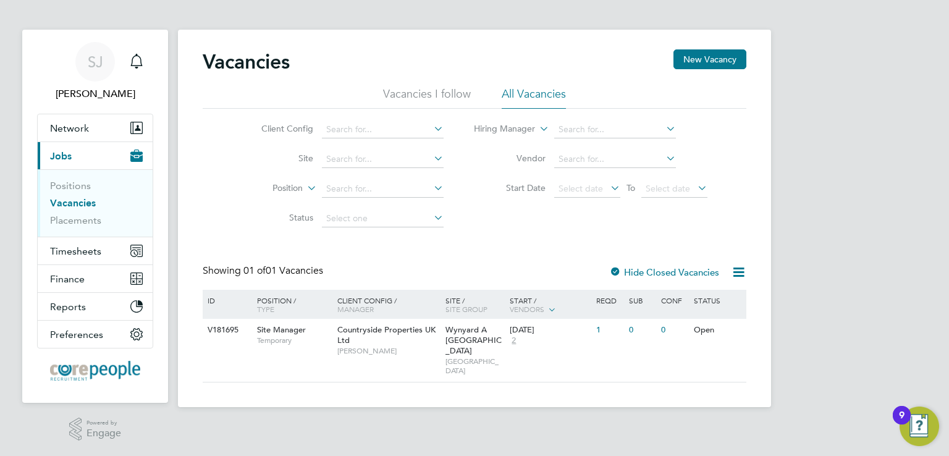
scroll to position [4, 0]
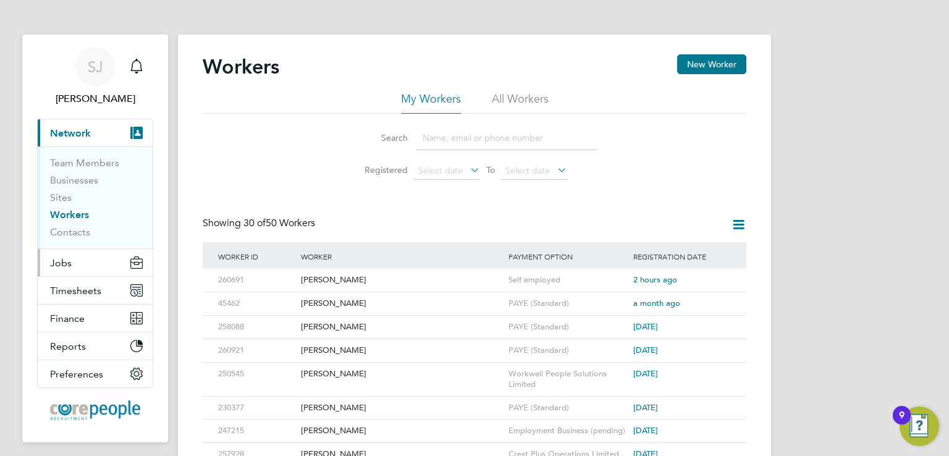
click at [74, 265] on button "Jobs" at bounding box center [95, 262] width 115 height 27
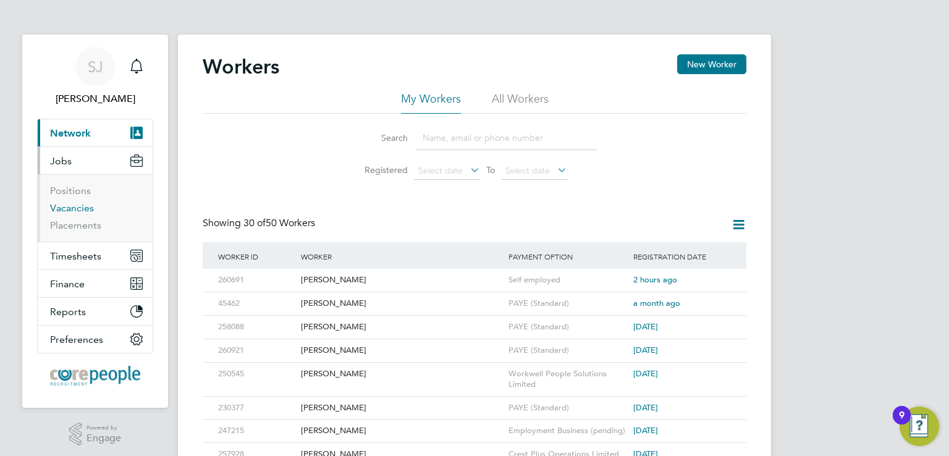
click at [80, 209] on link "Vacancies" at bounding box center [72, 208] width 44 height 12
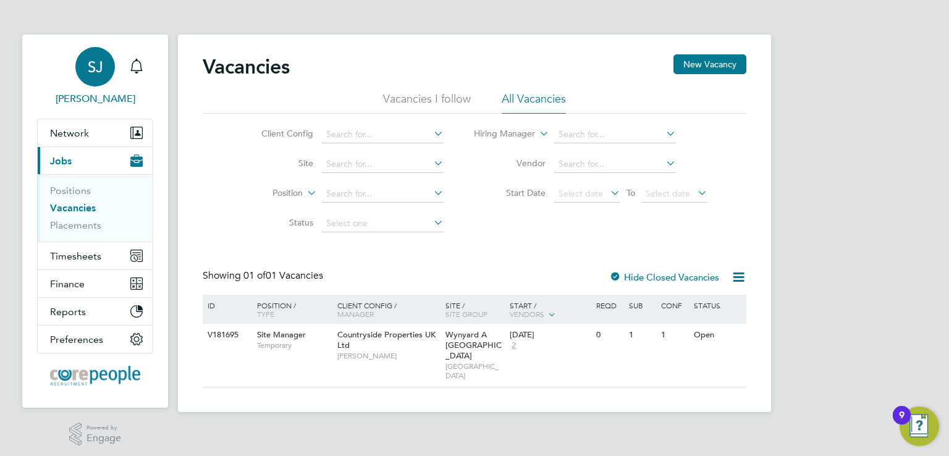
click at [98, 74] on span "SJ" at bounding box center [95, 67] width 15 height 16
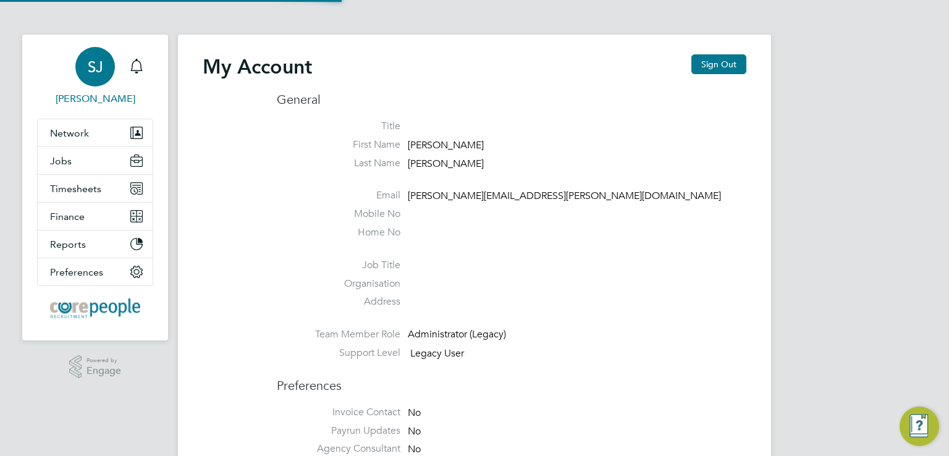
type input "[PERSON_NAME][EMAIL_ADDRESS][PERSON_NAME][DOMAIN_NAME]"
click at [715, 64] on button "Sign Out" at bounding box center [718, 64] width 55 height 20
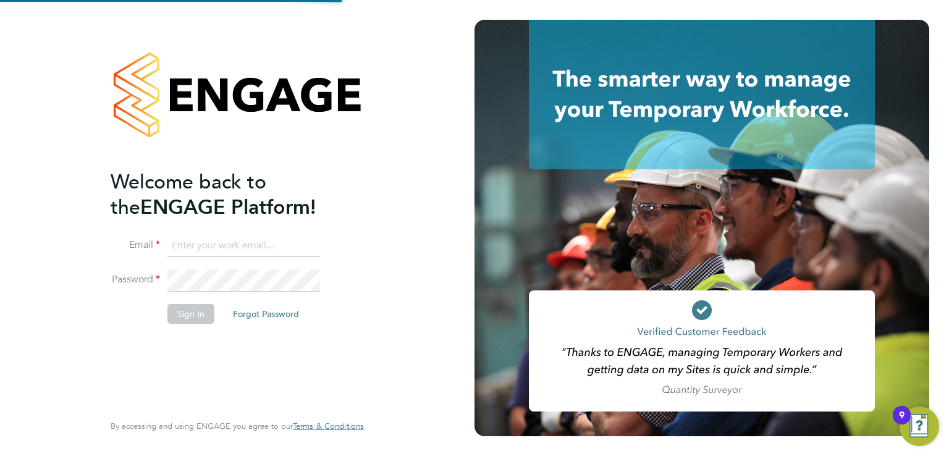
type input "[PERSON_NAME][EMAIL_ADDRESS][PERSON_NAME][DOMAIN_NAME]"
